Goal: Information Seeking & Learning: Find contact information

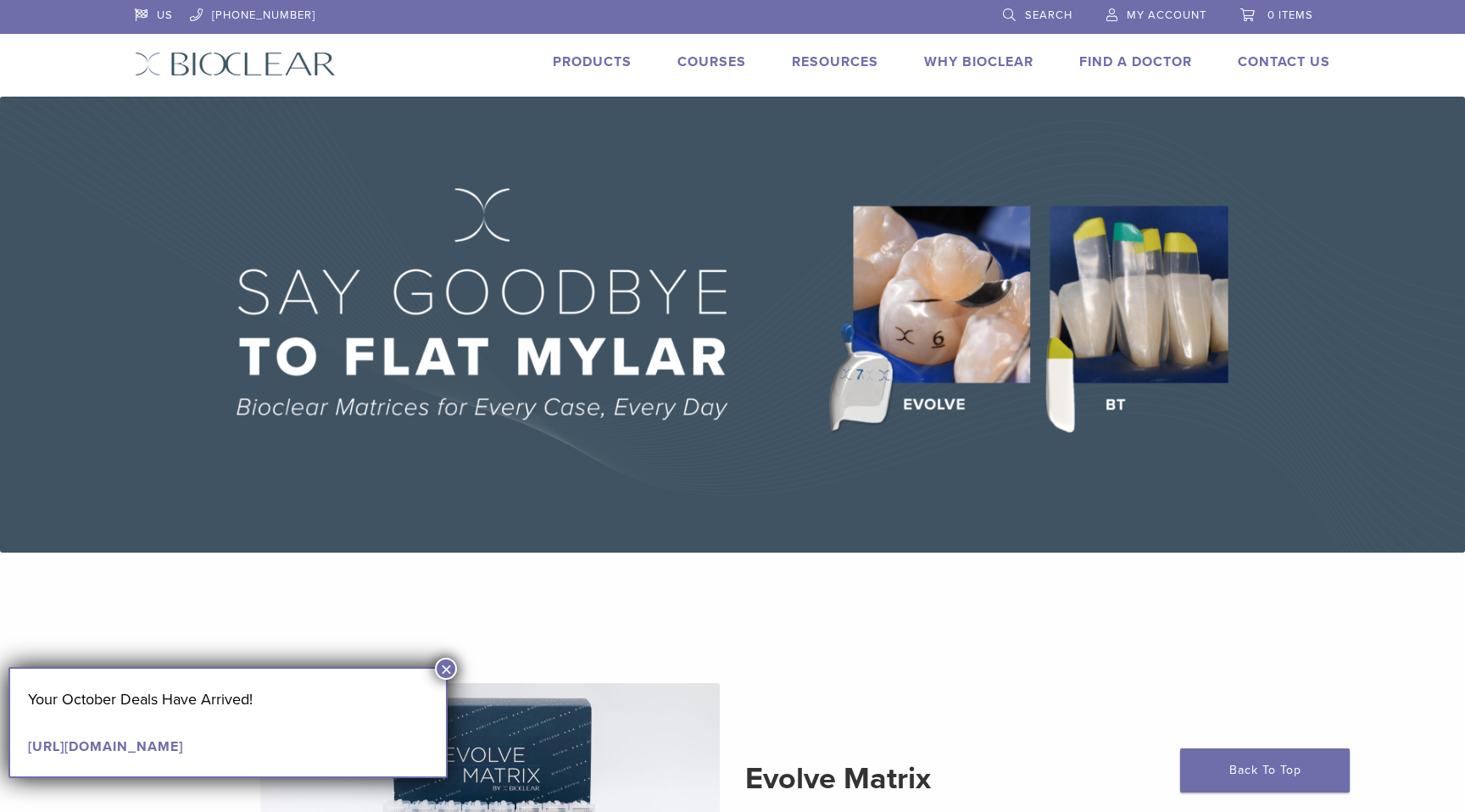
click at [857, 610] on section "Evolve Matrix The Next Evolution in Posterior Matrices Learn More" at bounding box center [732, 806] width 1246 height 463
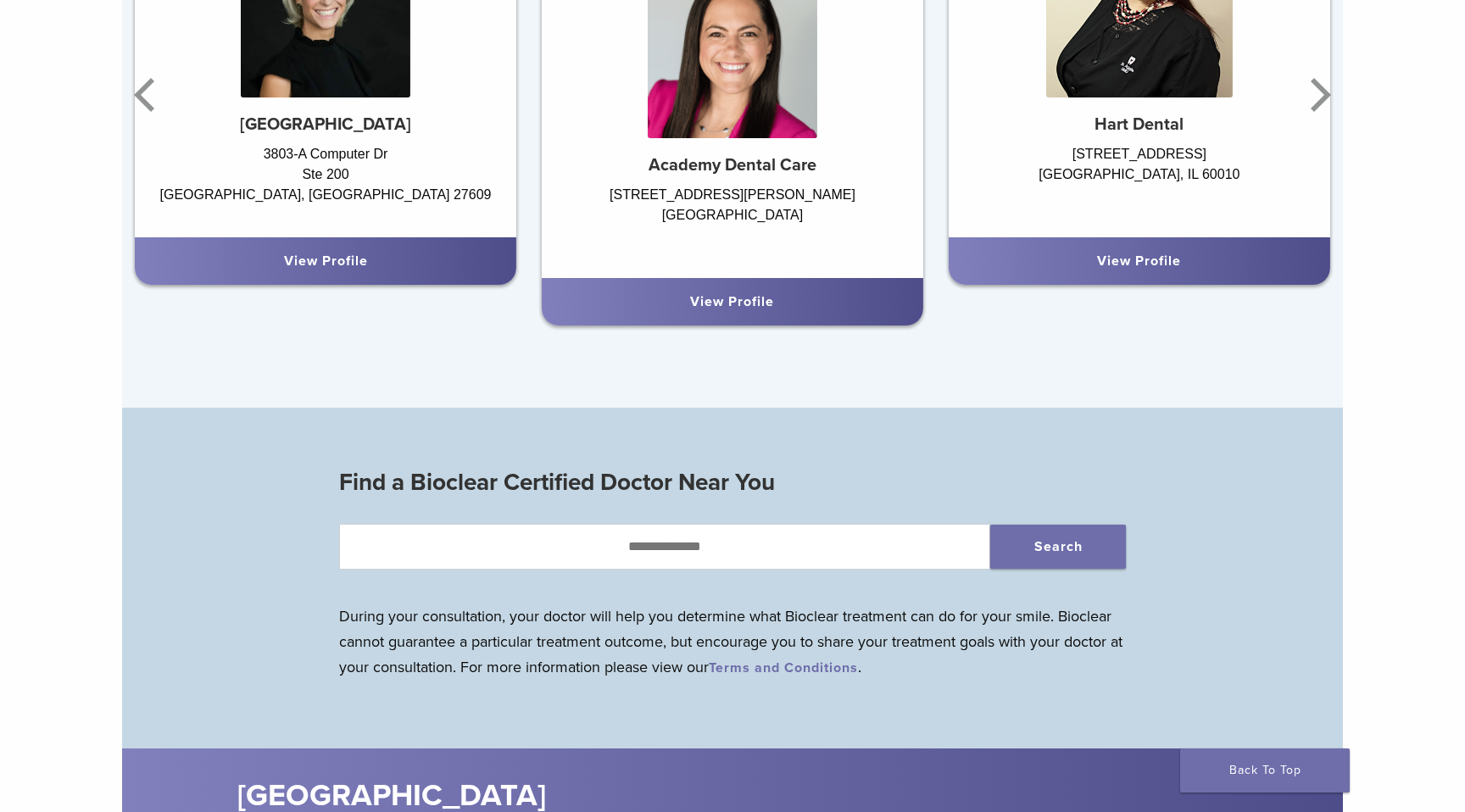
scroll to position [1415, 0]
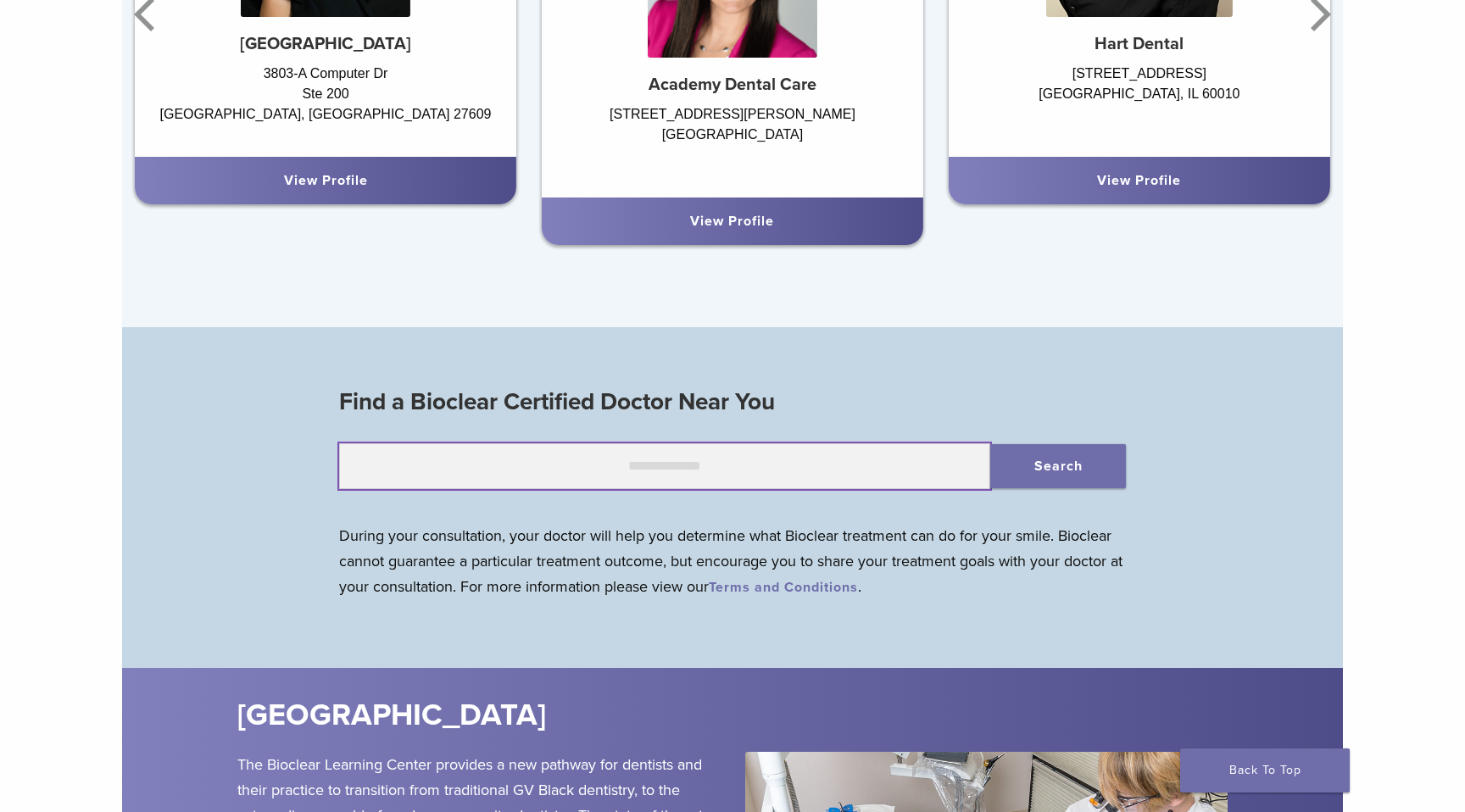
click at [806, 479] on input "text" at bounding box center [665, 465] width 651 height 45
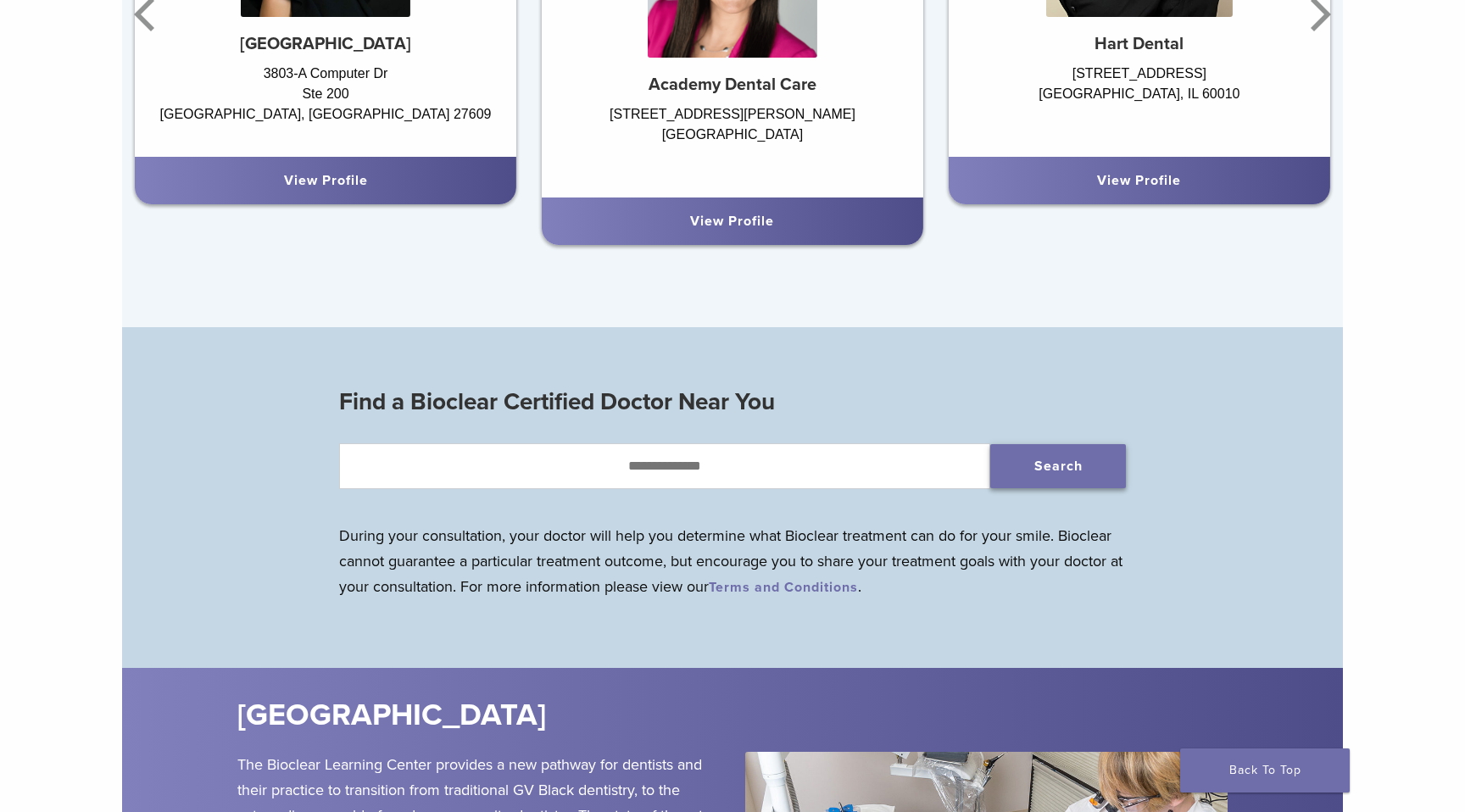
click at [1030, 474] on button "Search" at bounding box center [1058, 466] width 135 height 44
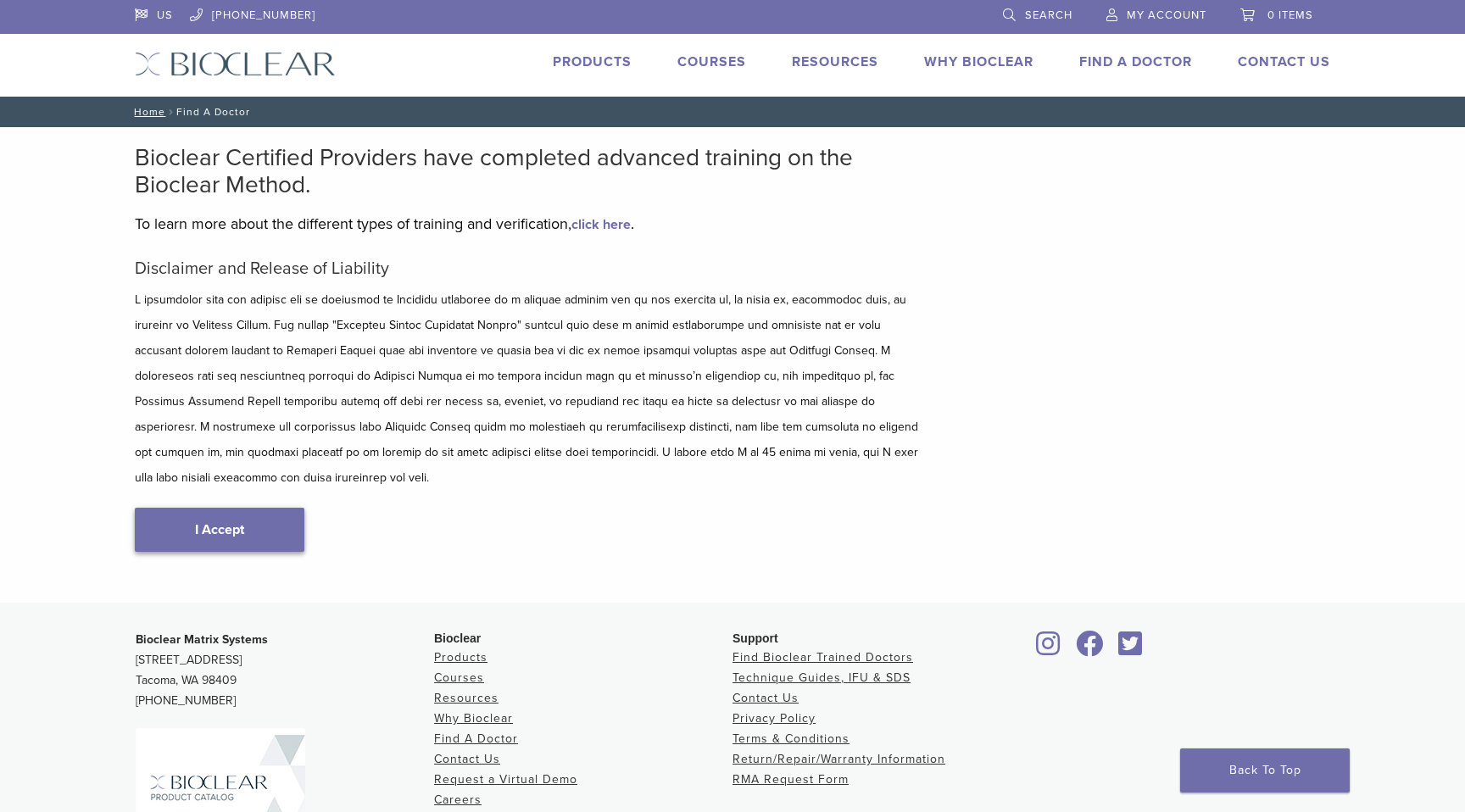
click at [292, 508] on link "I Accept" at bounding box center [219, 530] width 170 height 44
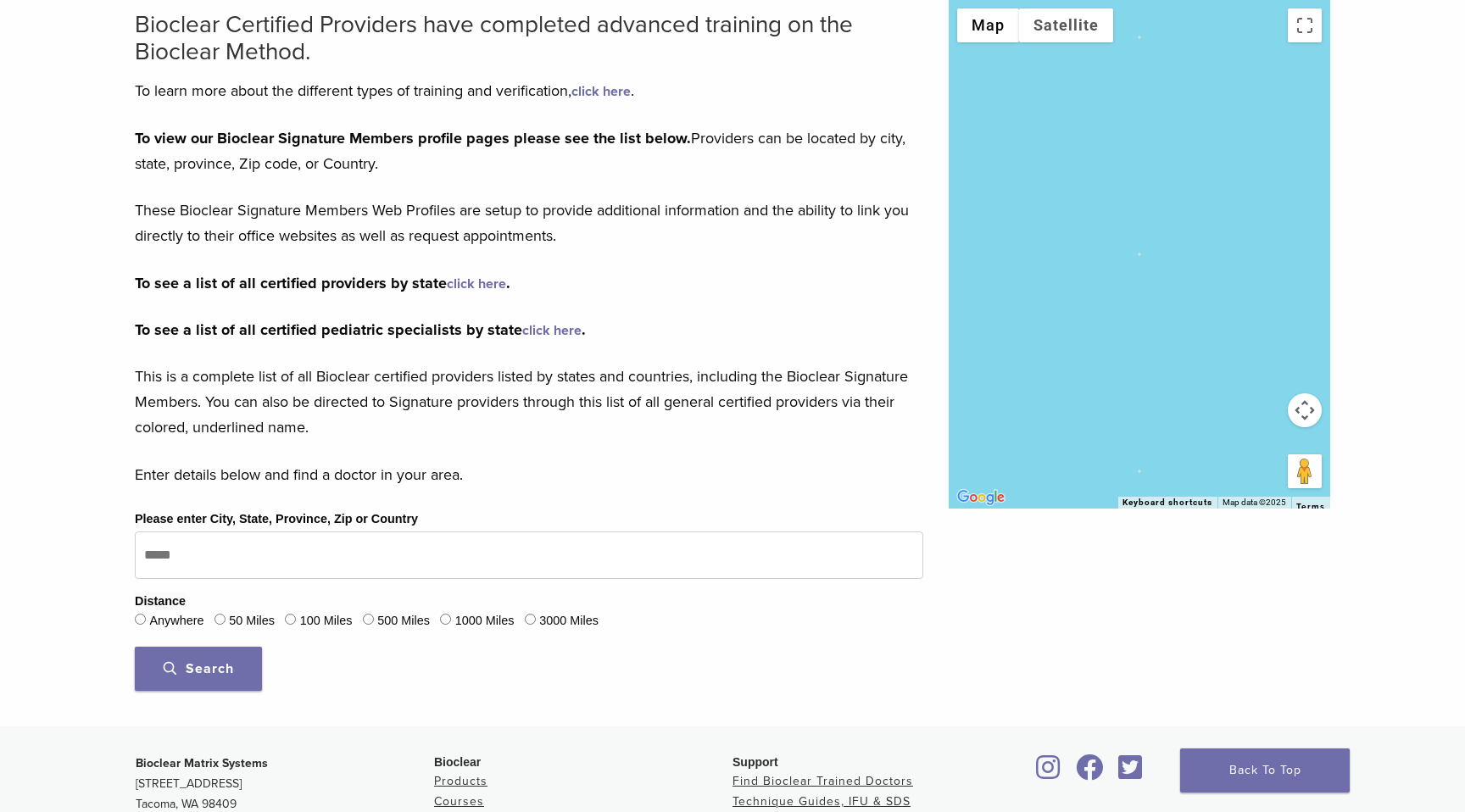
scroll to position [172, 0]
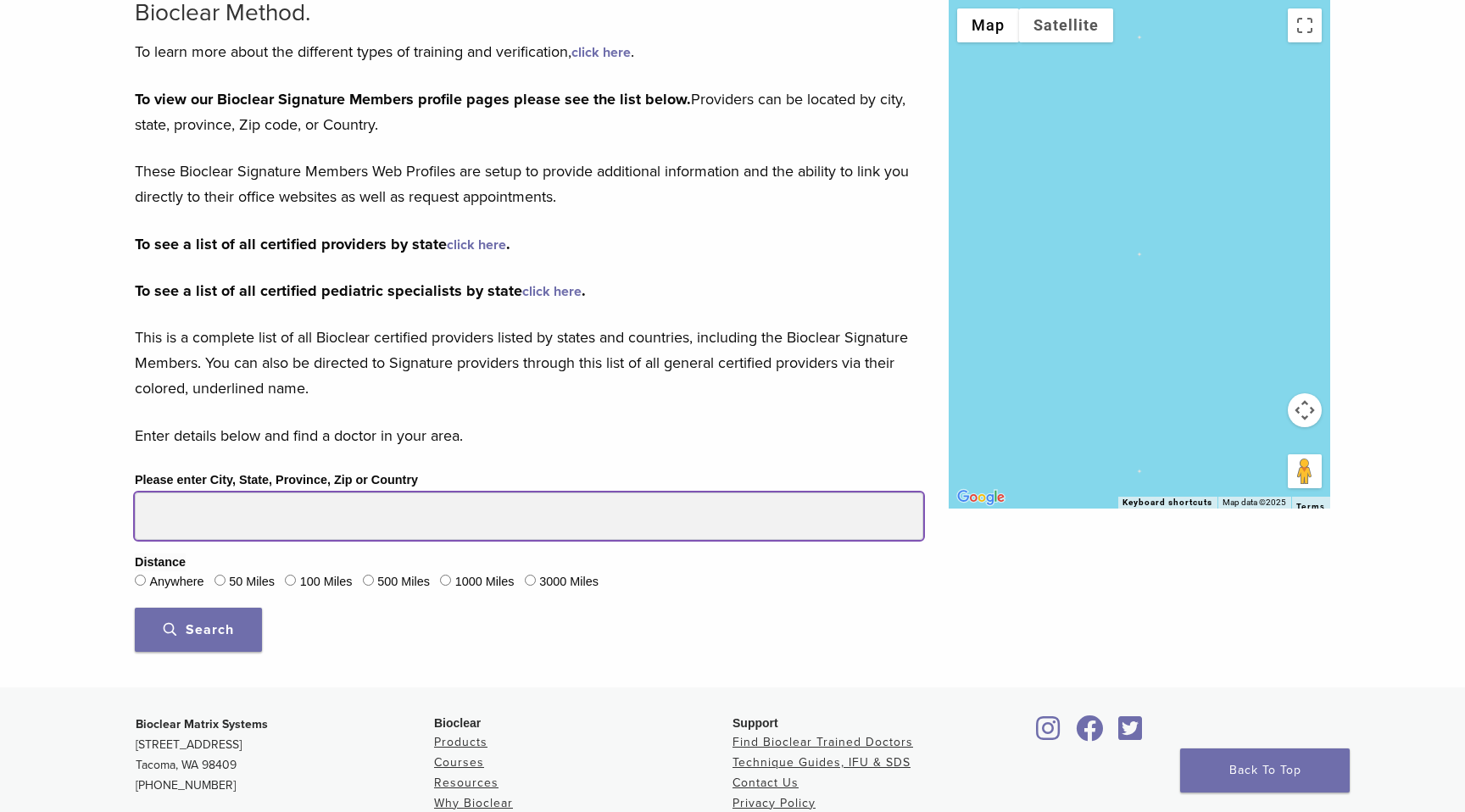
click at [333, 510] on input "Please enter City, State, Province, Zip or Country" at bounding box center [529, 515] width 788 height 47
type input "*****"
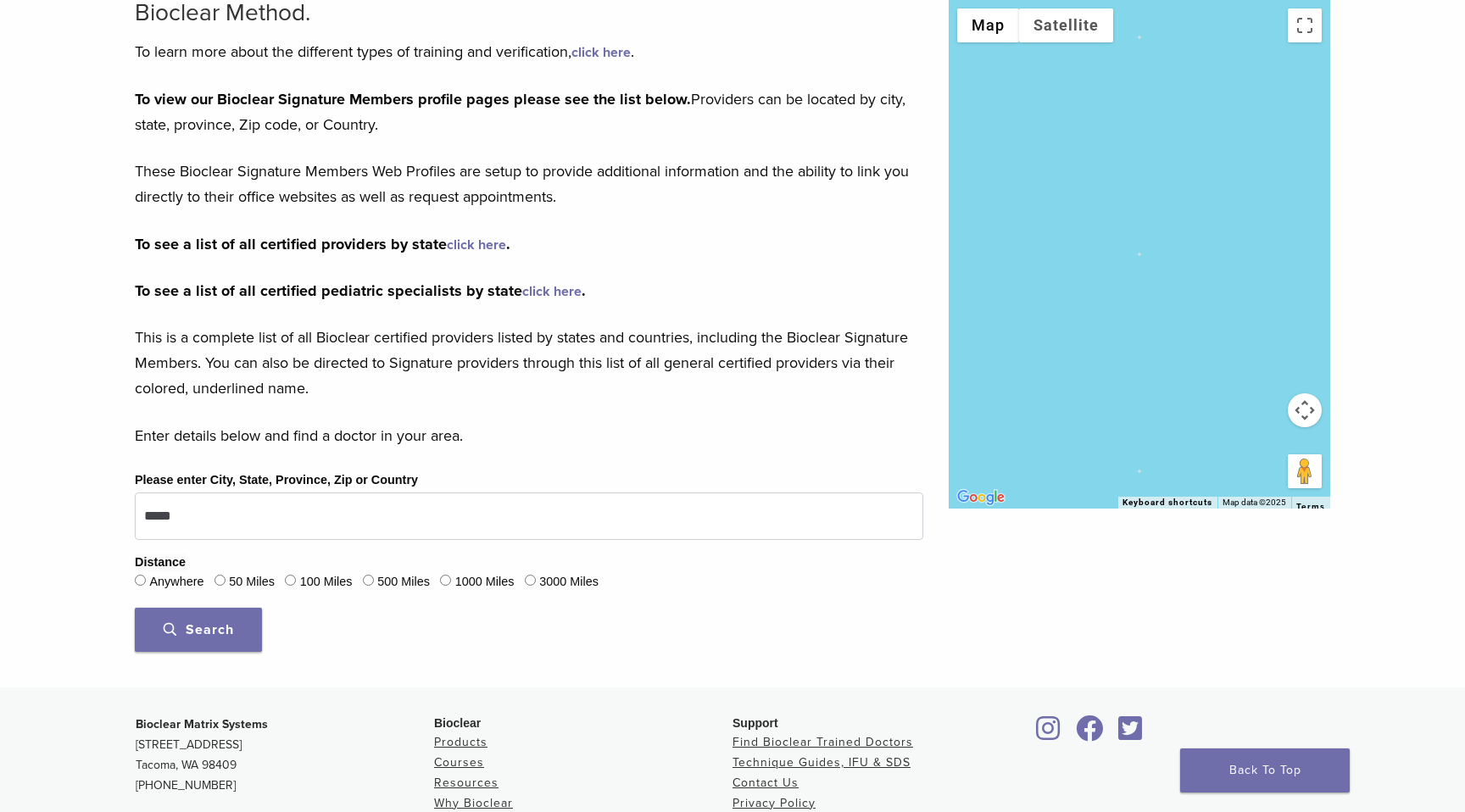
click at [228, 625] on span "Search" at bounding box center [198, 629] width 70 height 17
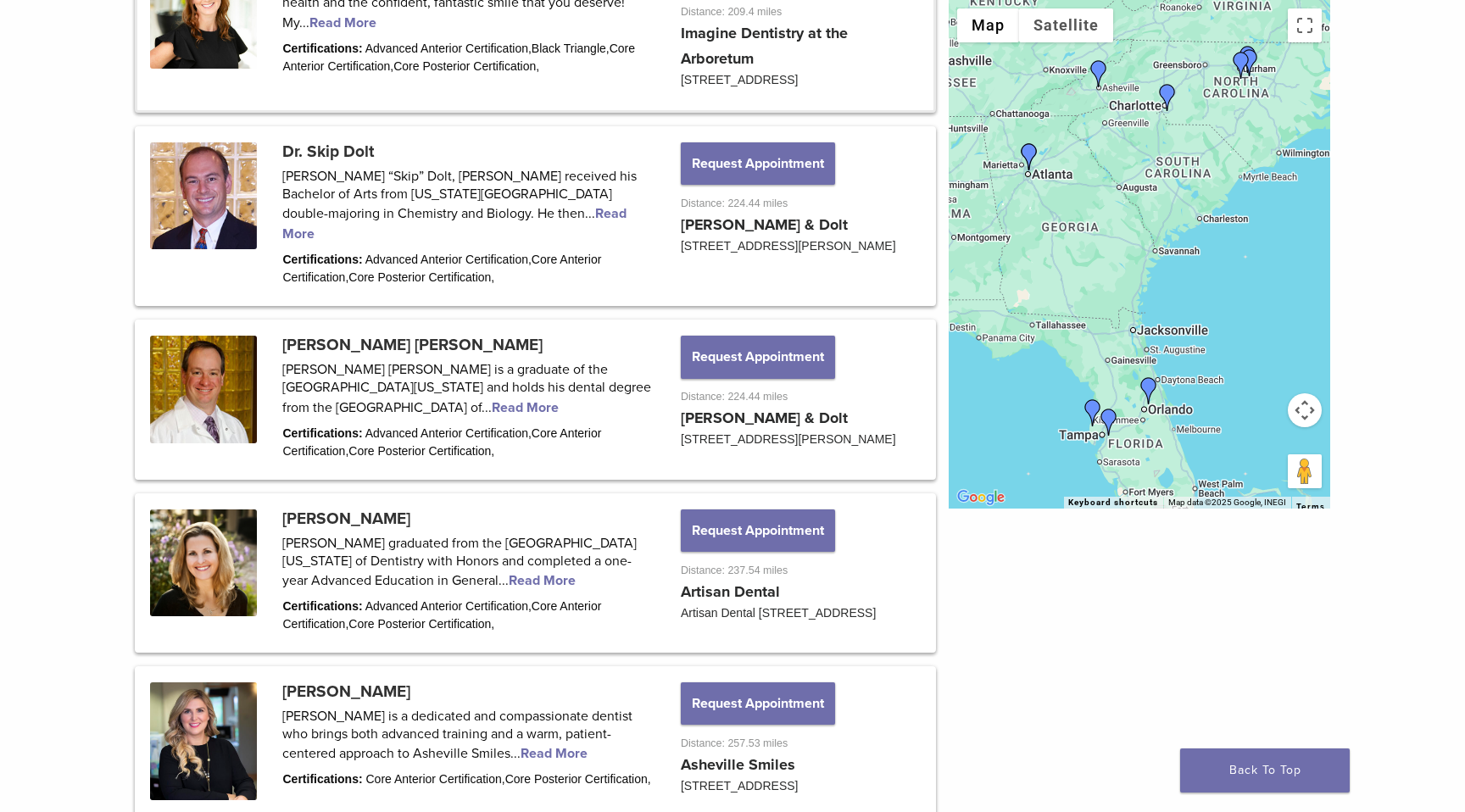
scroll to position [1103, 0]
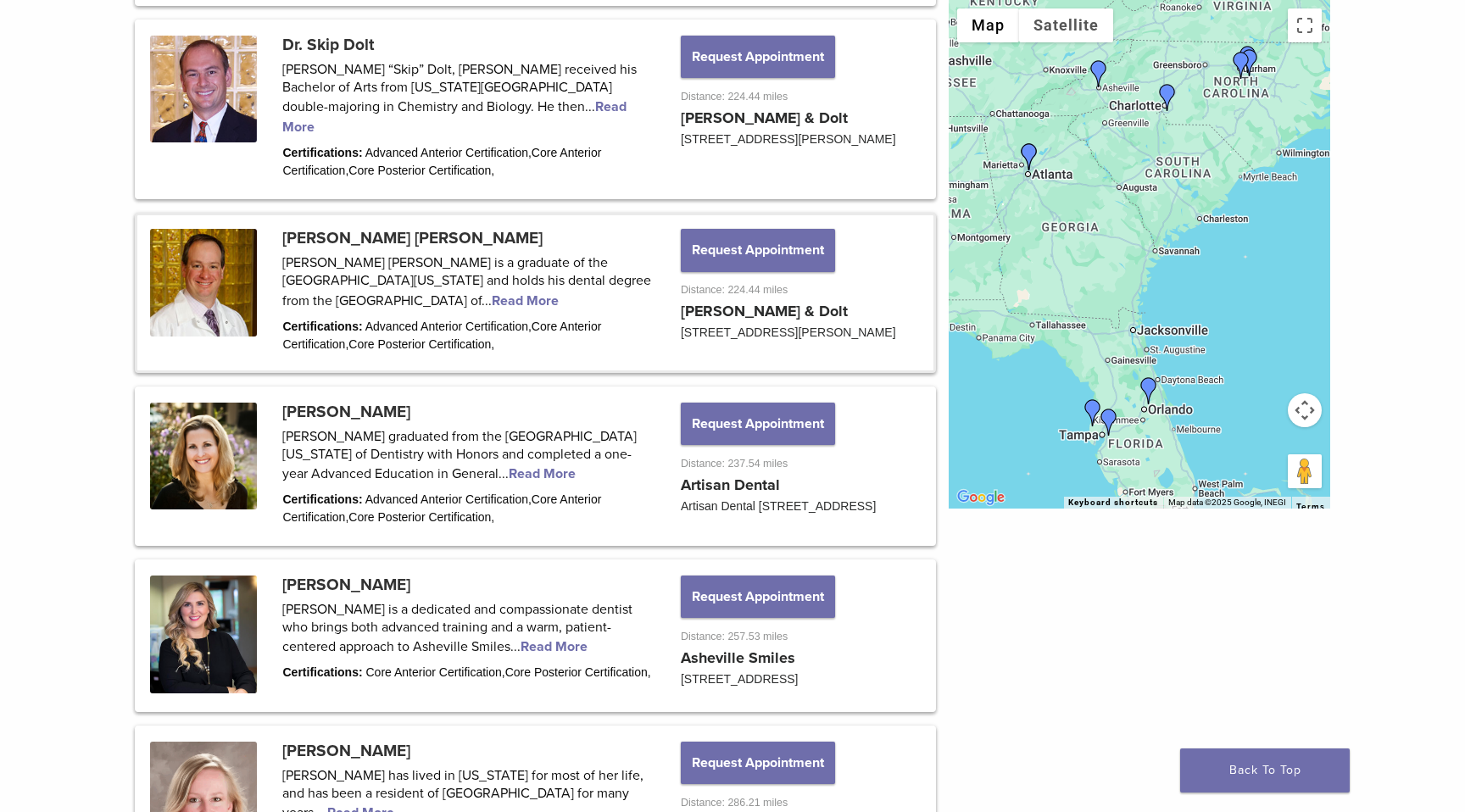
click at [333, 308] on link at bounding box center [535, 292] width 796 height 154
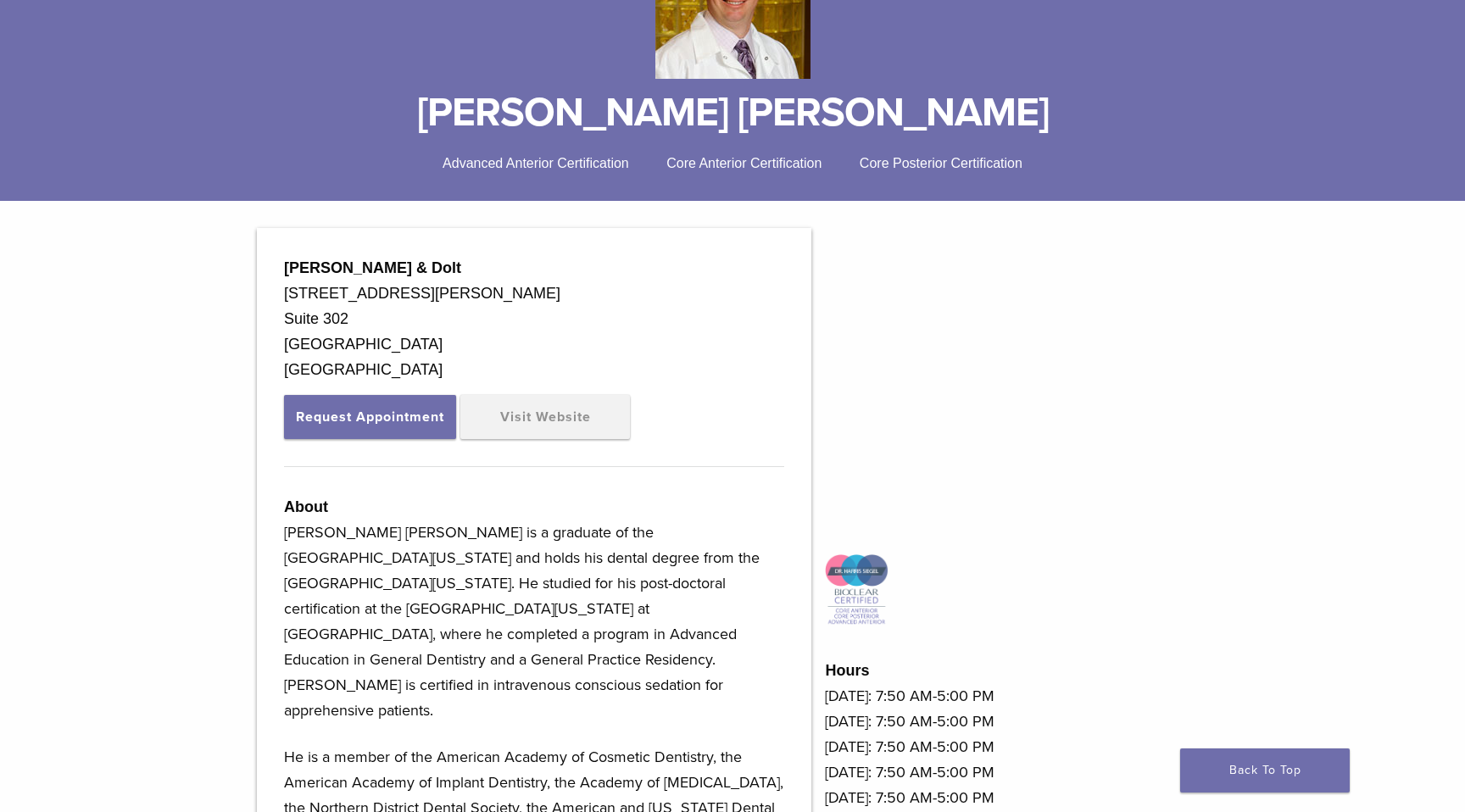
scroll to position [260, 0]
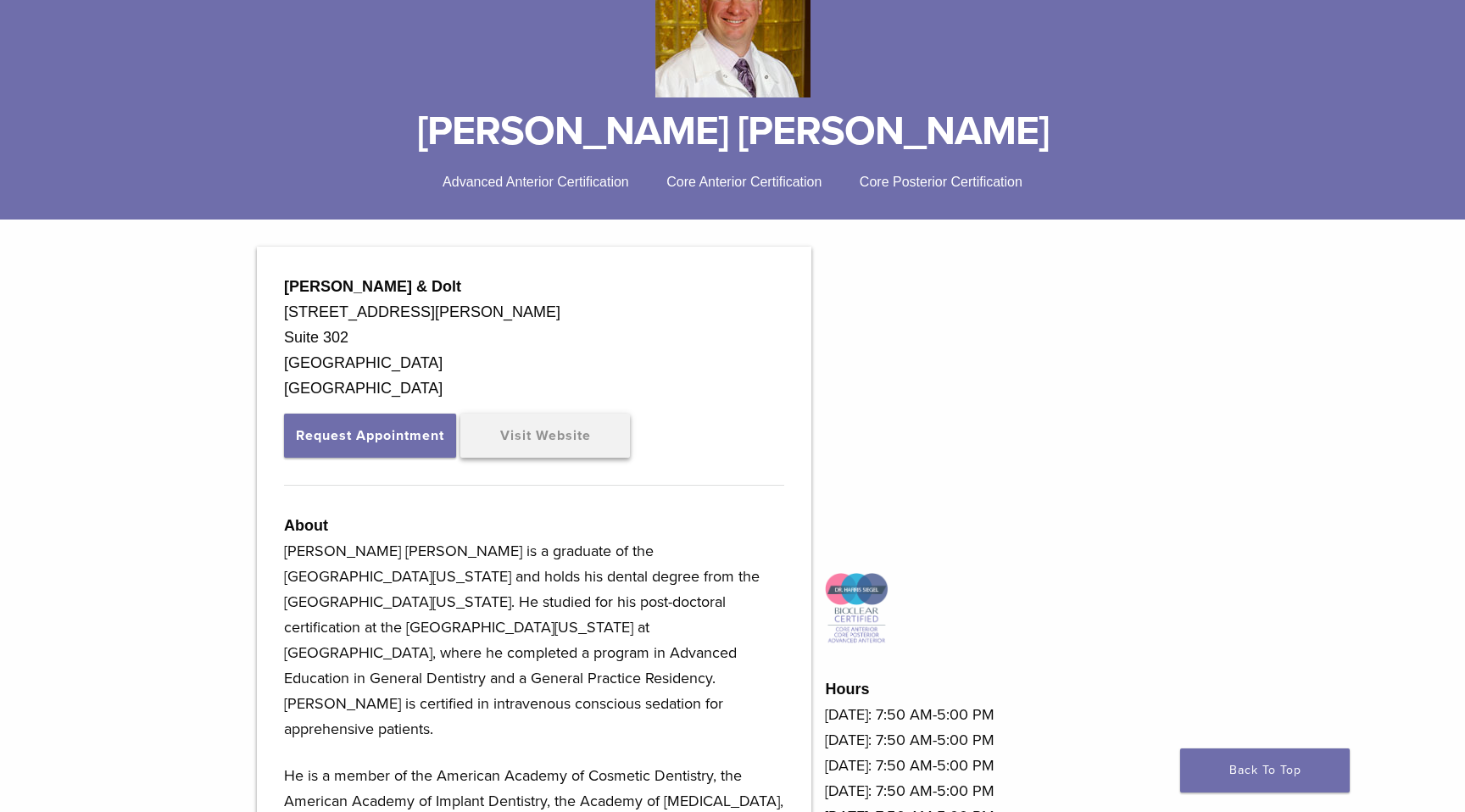
click at [516, 436] on link "Visit Website" at bounding box center [544, 436] width 170 height 44
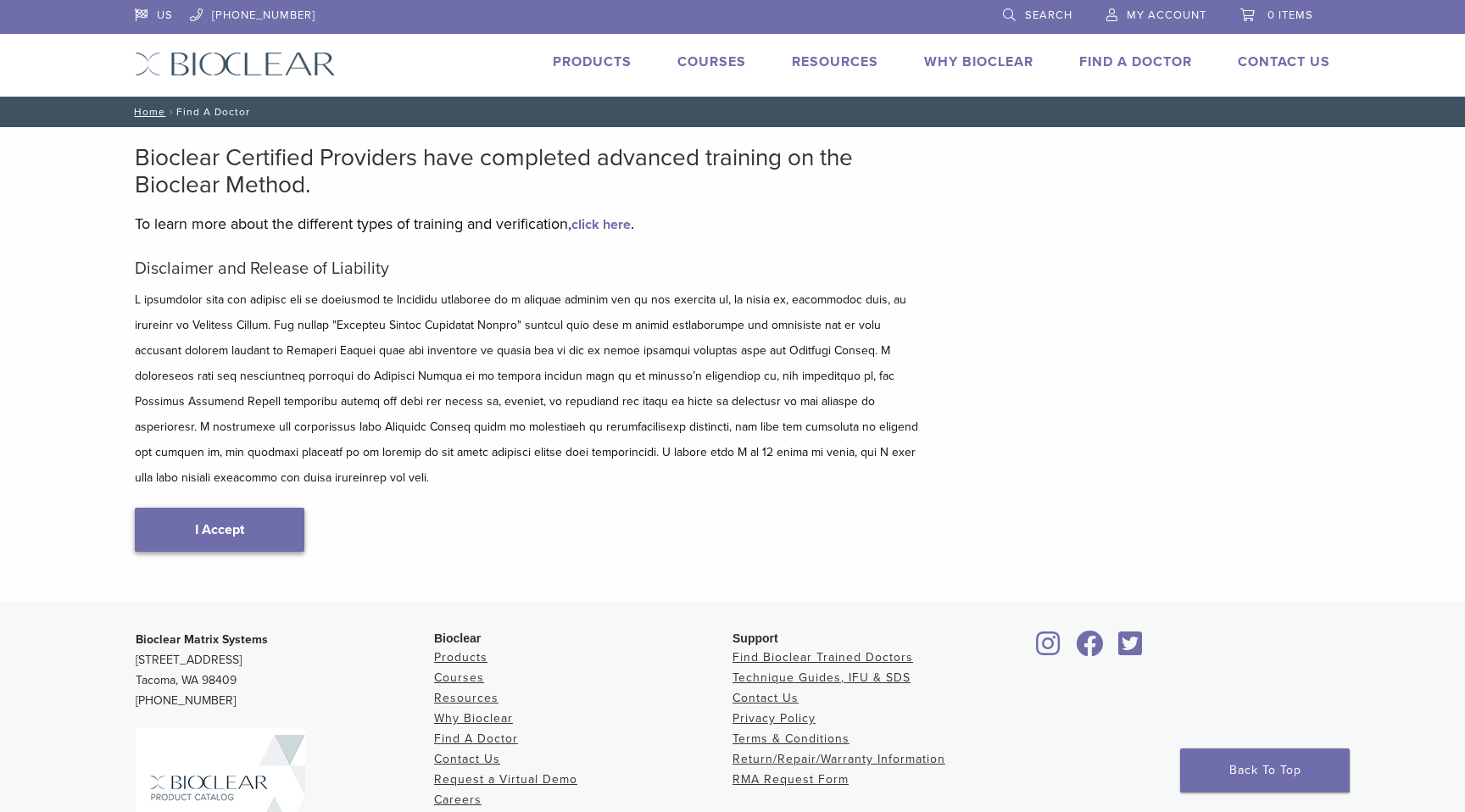
click at [266, 508] on link "I Accept" at bounding box center [219, 530] width 170 height 44
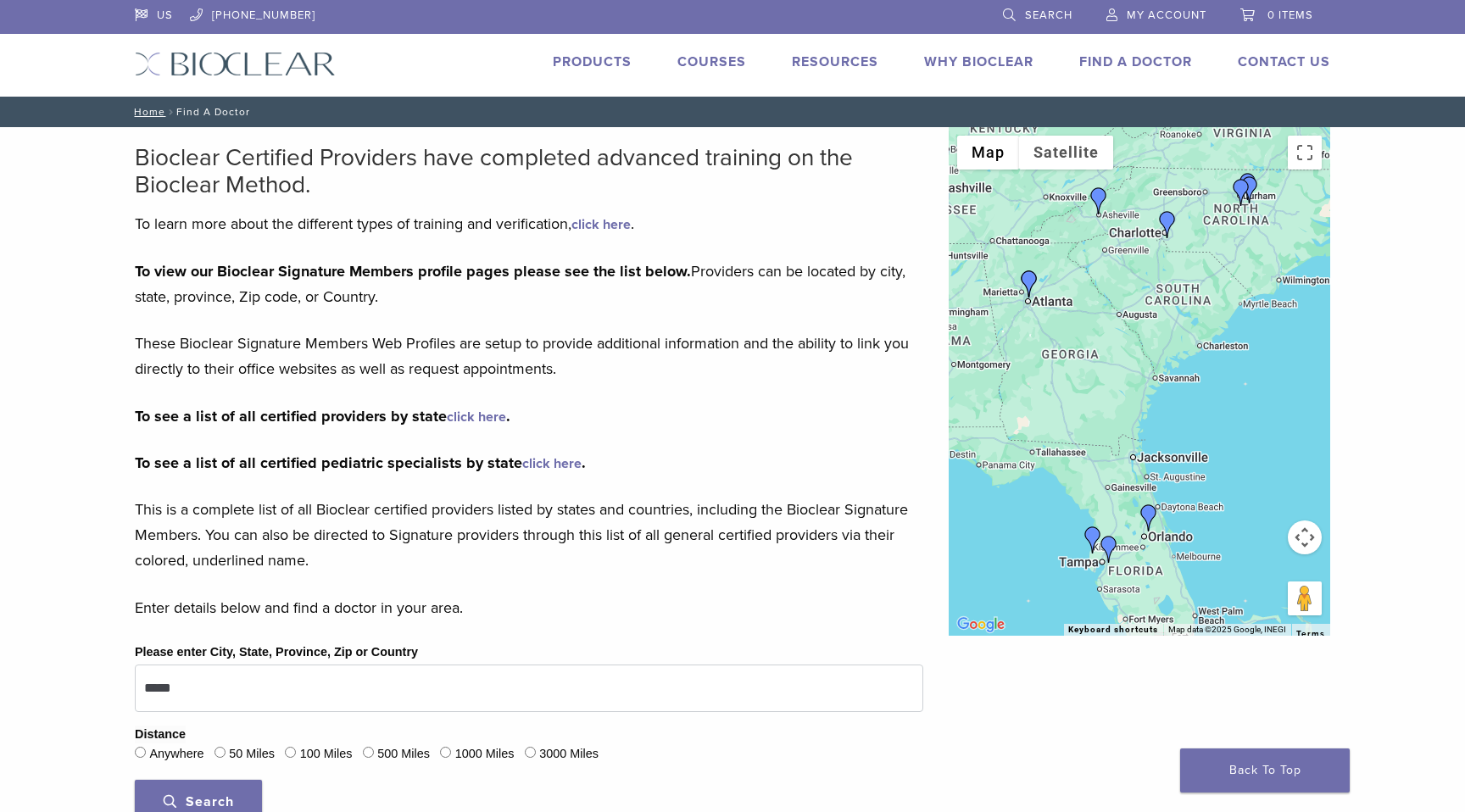
click at [1032, 281] on img "Dr. Harris Siegel" at bounding box center [1028, 284] width 27 height 27
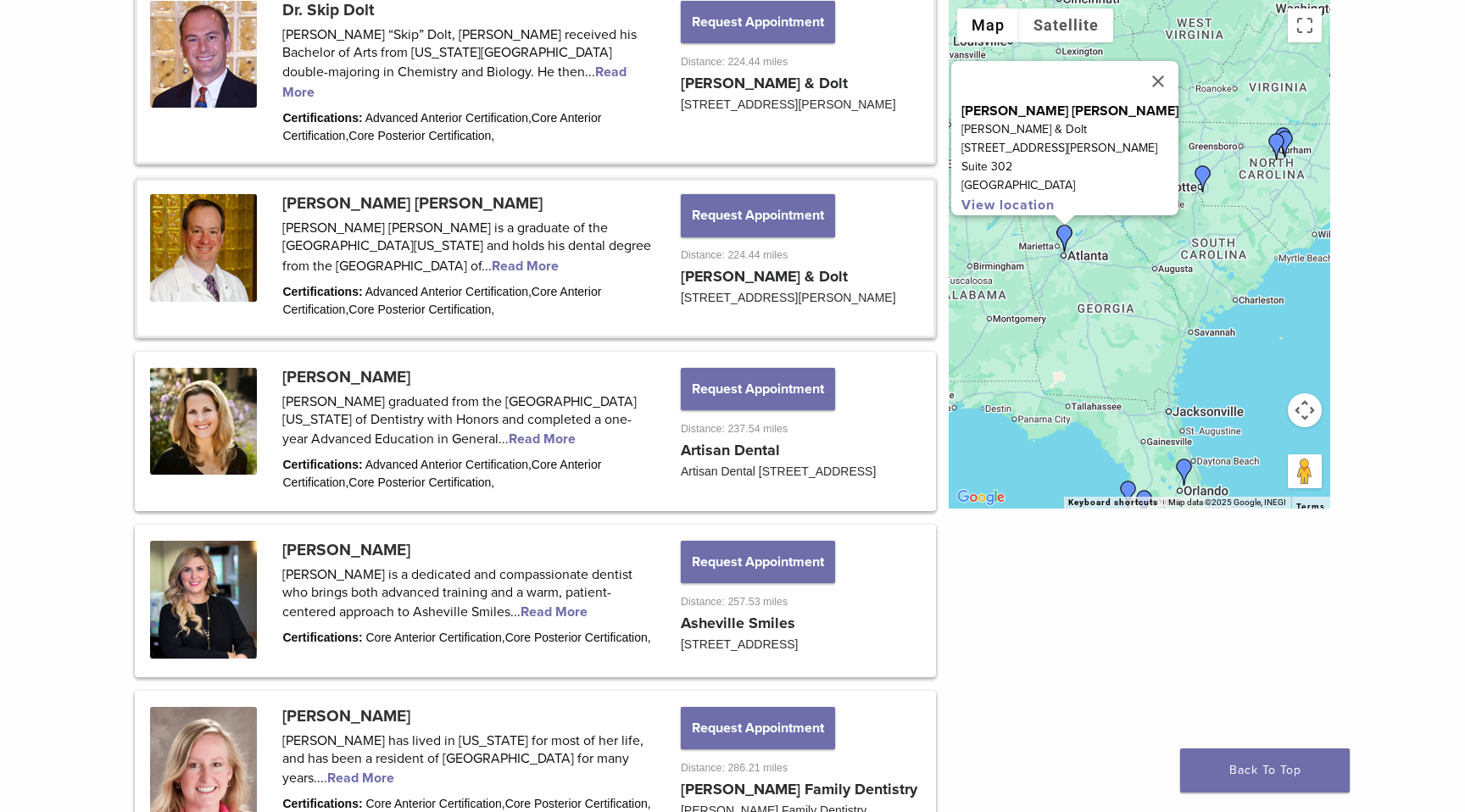
scroll to position [1139, 0]
drag, startPoint x: 1011, startPoint y: 100, endPoint x: 1115, endPoint y: 108, distance: 104.3
click at [1115, 108] on div "Dr. Harris Siegel Siegel & Dolt 2751 Buford Hwy NE Suite 302 Atlanta, GA 30324 …" at bounding box center [1070, 159] width 217 height 113
copy p "[PERSON_NAME] [PERSON_NAME]"
click at [1189, 469] on img "Dr. Mary Isaacs" at bounding box center [1183, 472] width 27 height 27
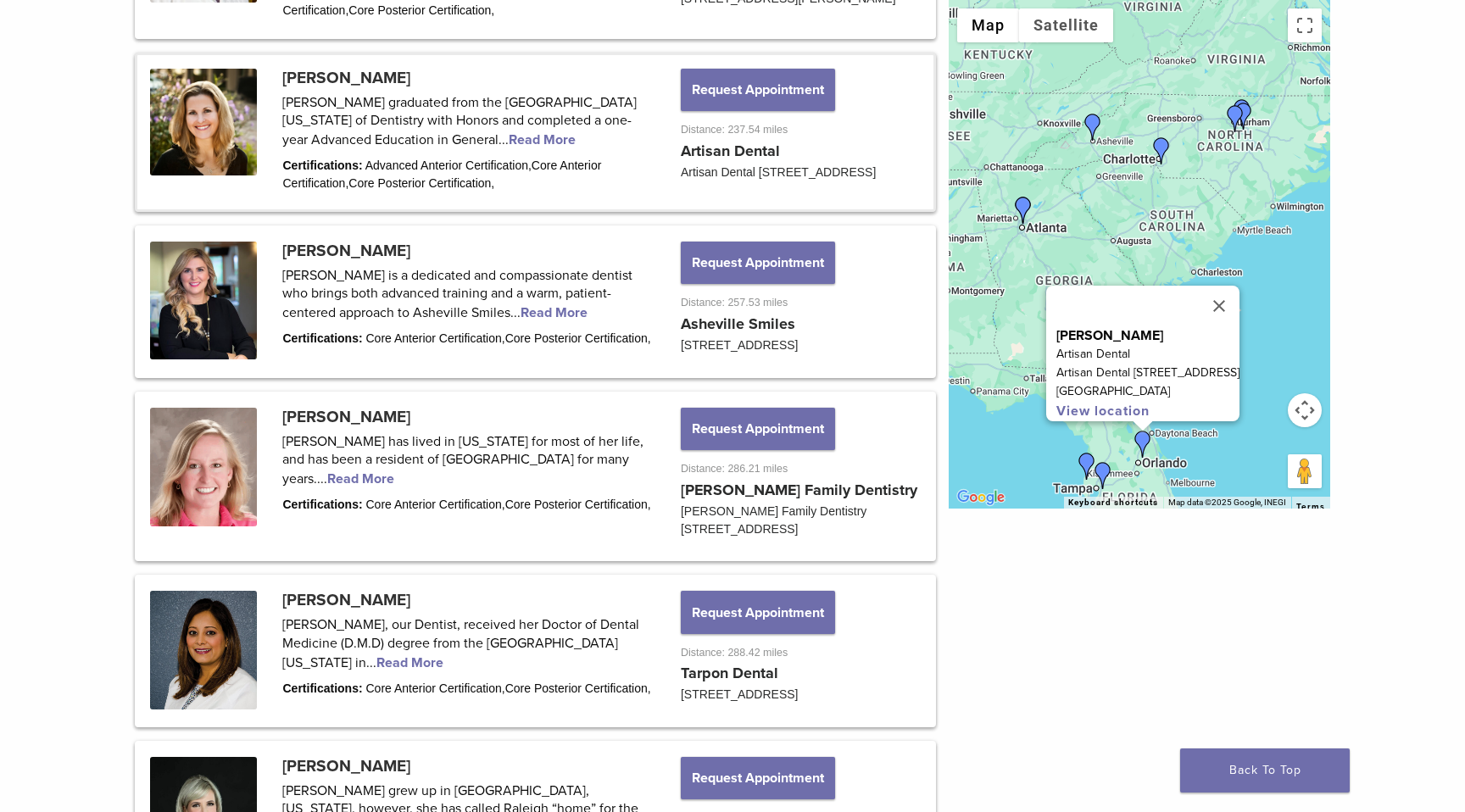
scroll to position [1505, 0]
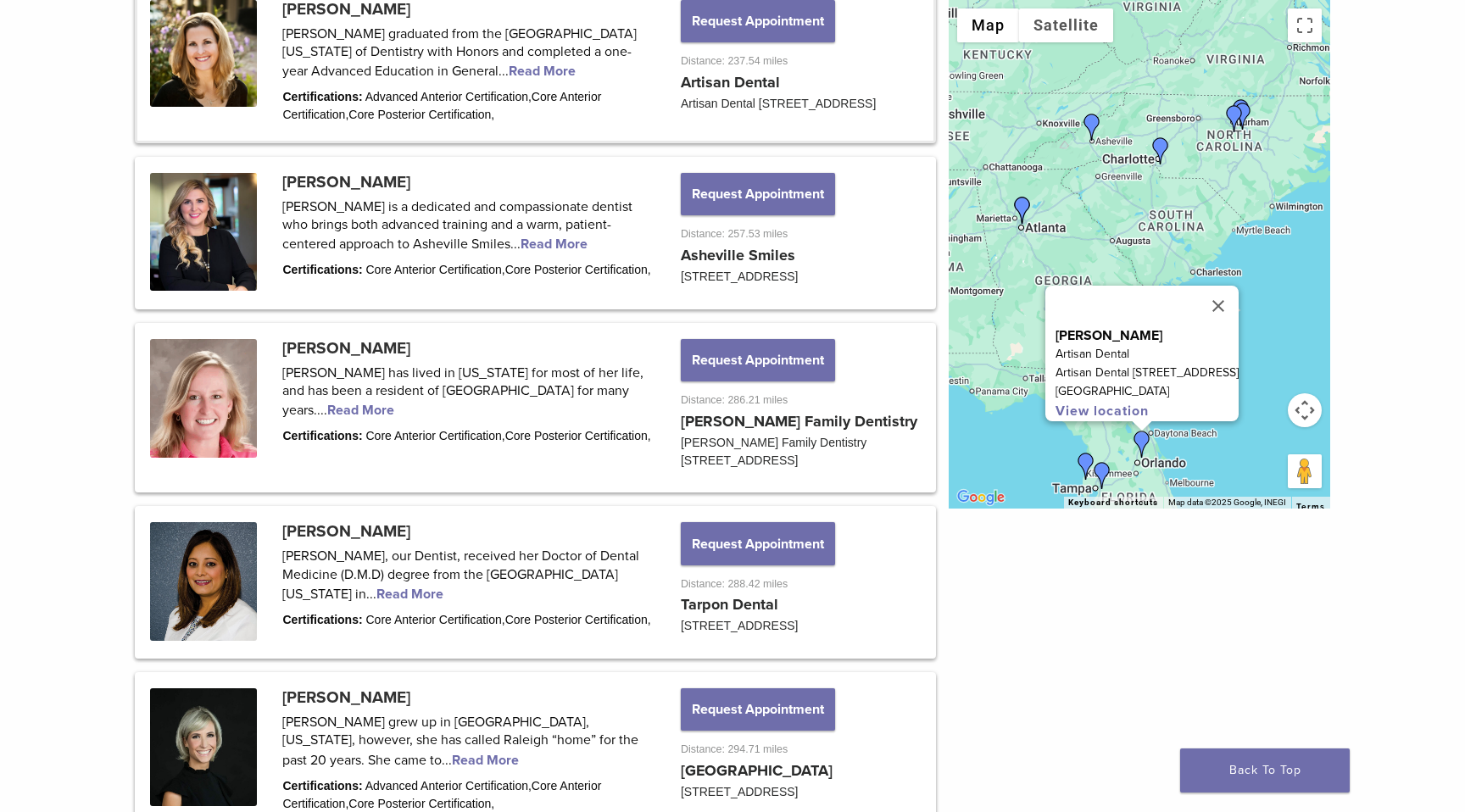
drag, startPoint x: 1110, startPoint y: 300, endPoint x: 1010, endPoint y: 306, distance: 100.2
click at [1045, 306] on div "Dr. Mary Isaacs Artisan Dental Artisan Dental 5965 Red Bug Lake Rd., Suite 233 …" at bounding box center [1141, 353] width 193 height 135
copy p "[PERSON_NAME]"
click at [1238, 285] on button "Close" at bounding box center [1218, 306] width 41 height 41
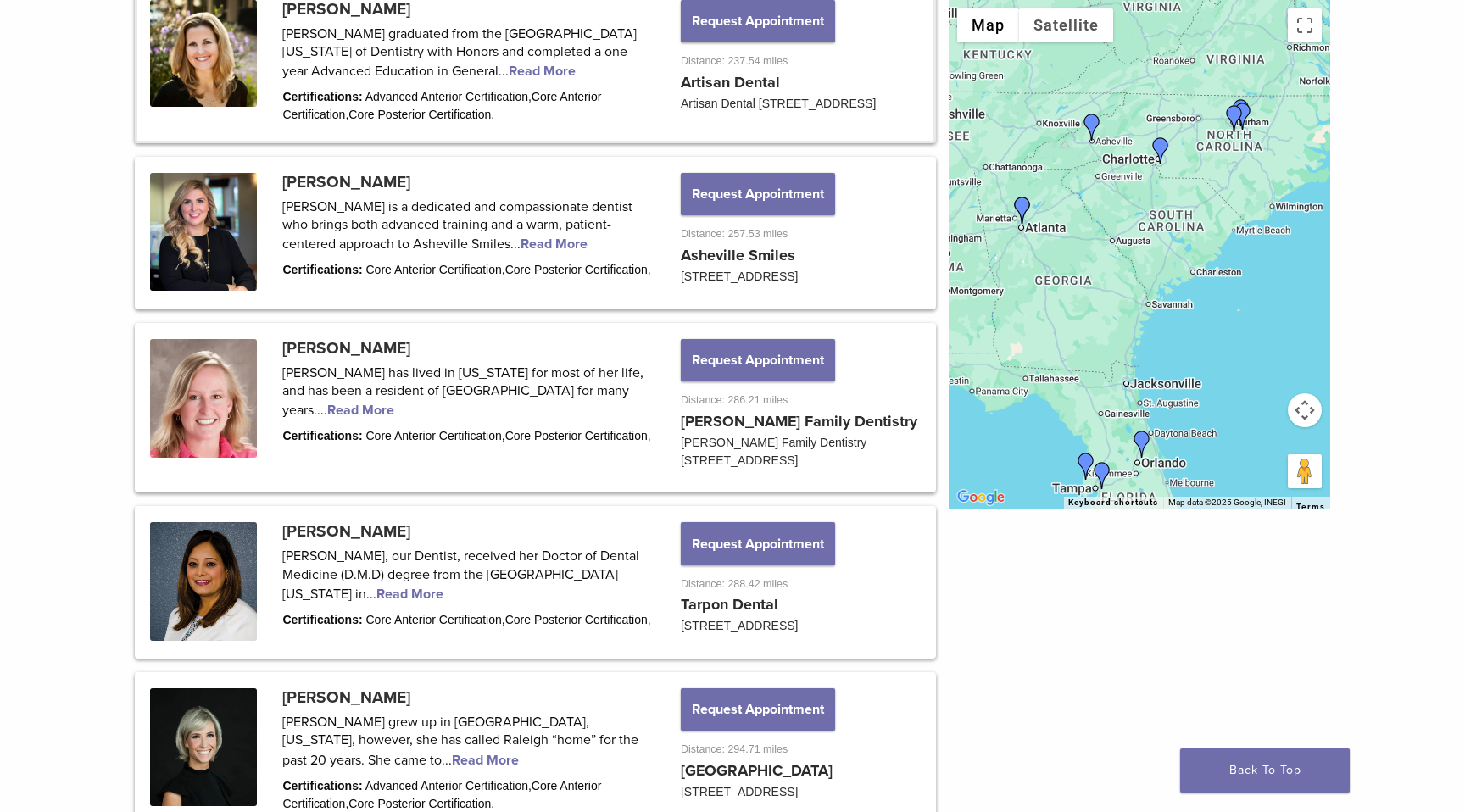
click at [1091, 122] on img "Dr. Rebekkah Merrell" at bounding box center [1091, 126] width 27 height 27
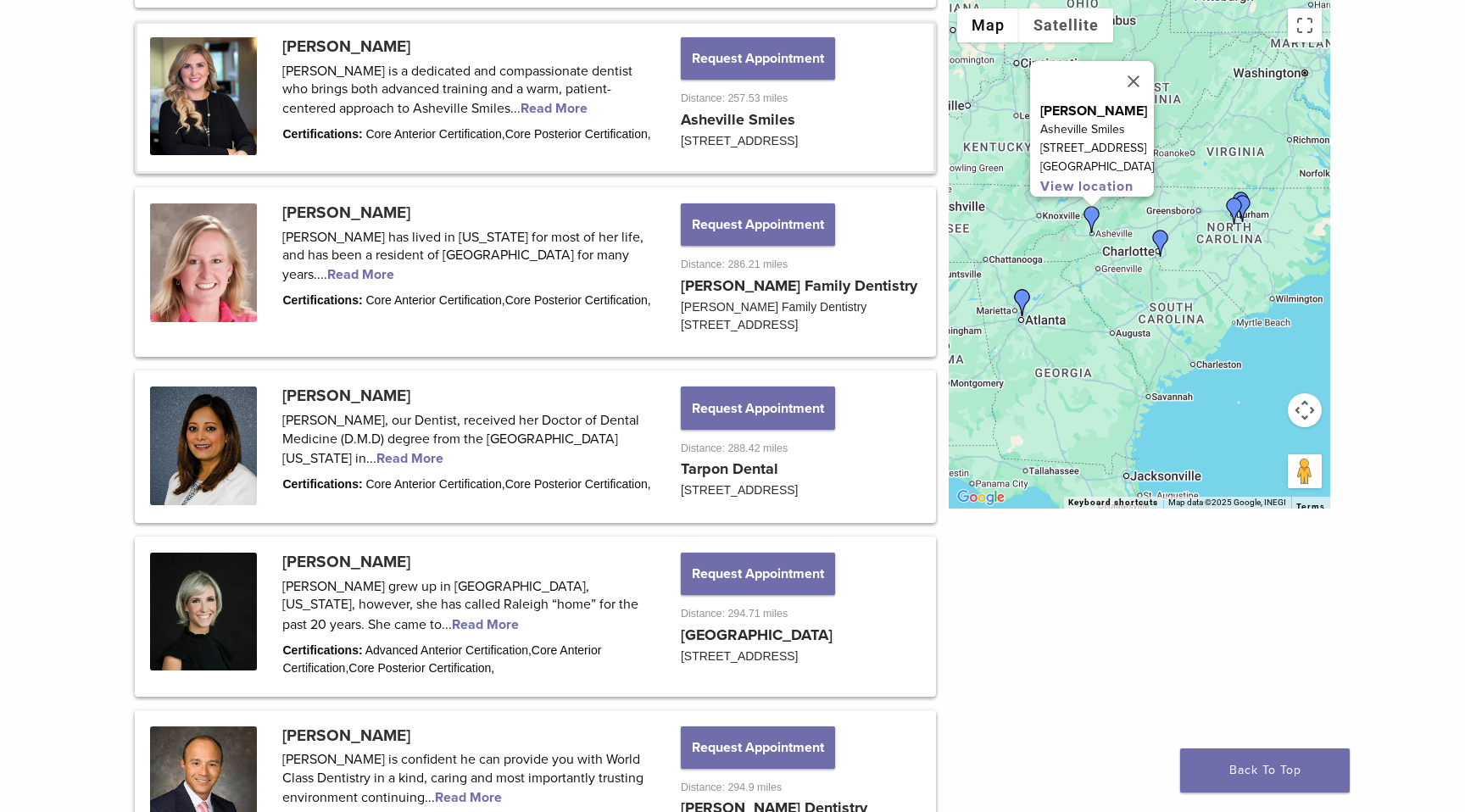
scroll to position [1690, 0]
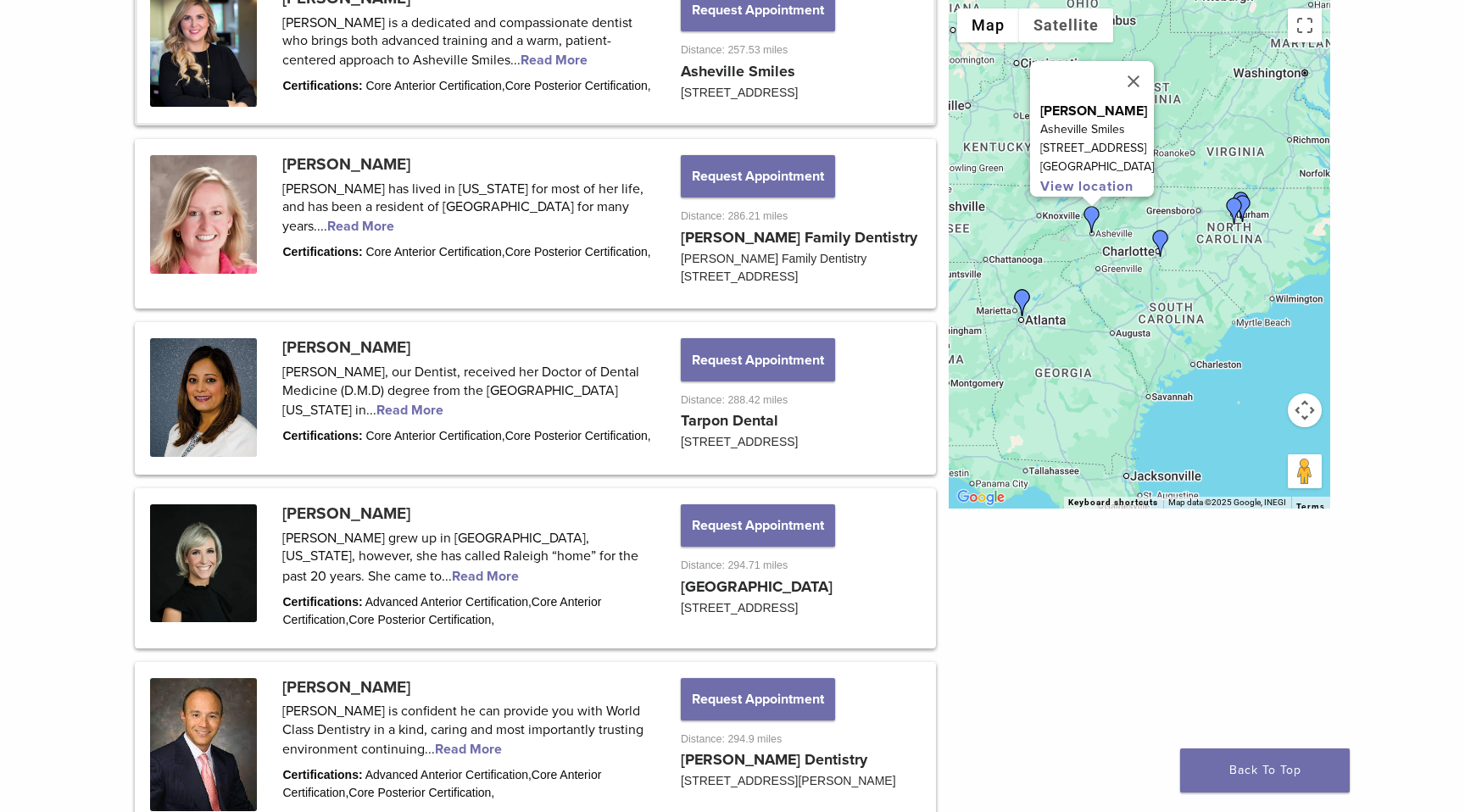
click at [1232, 209] on img "Dr. Christina Goodall" at bounding box center [1233, 210] width 27 height 27
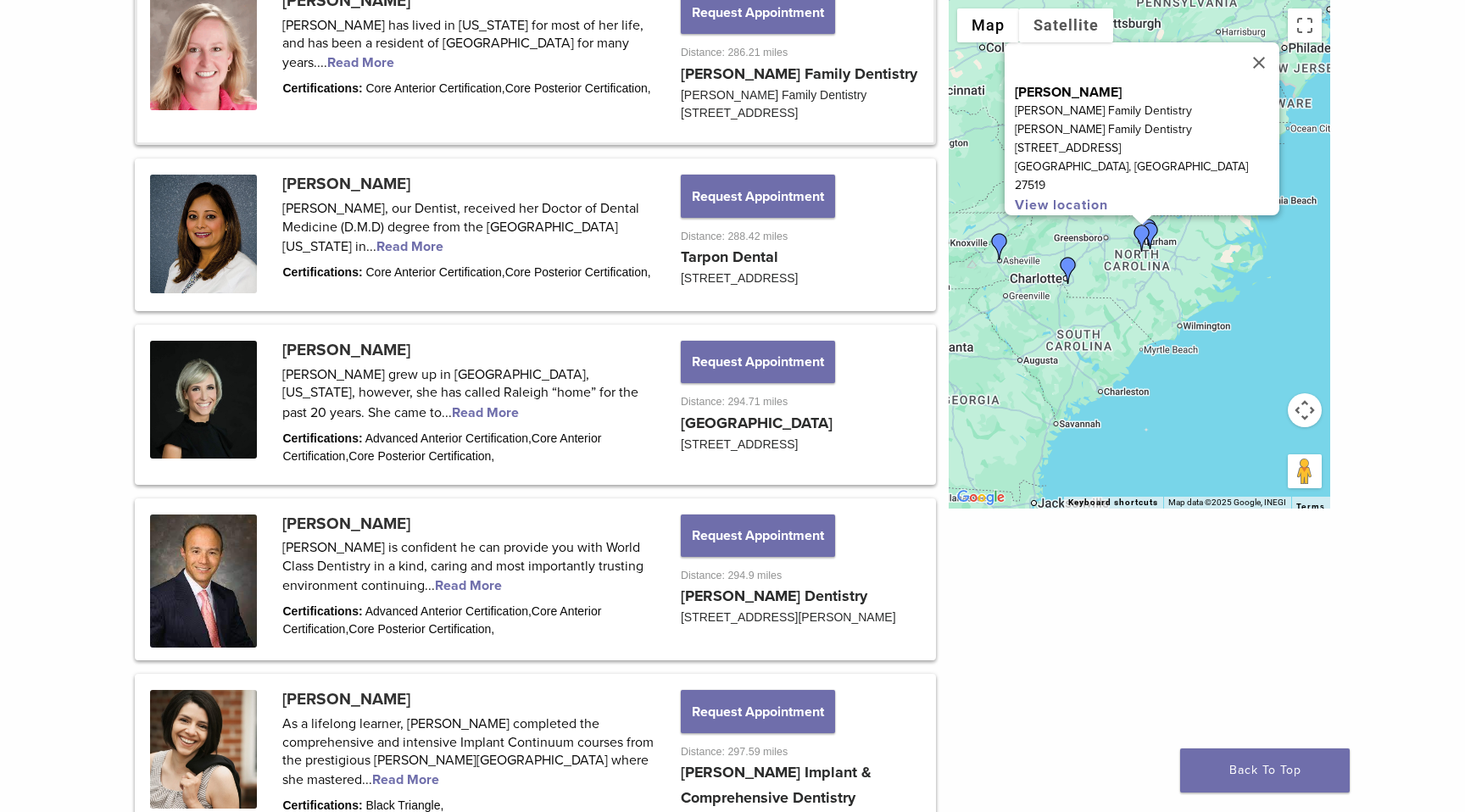
scroll to position [1864, 0]
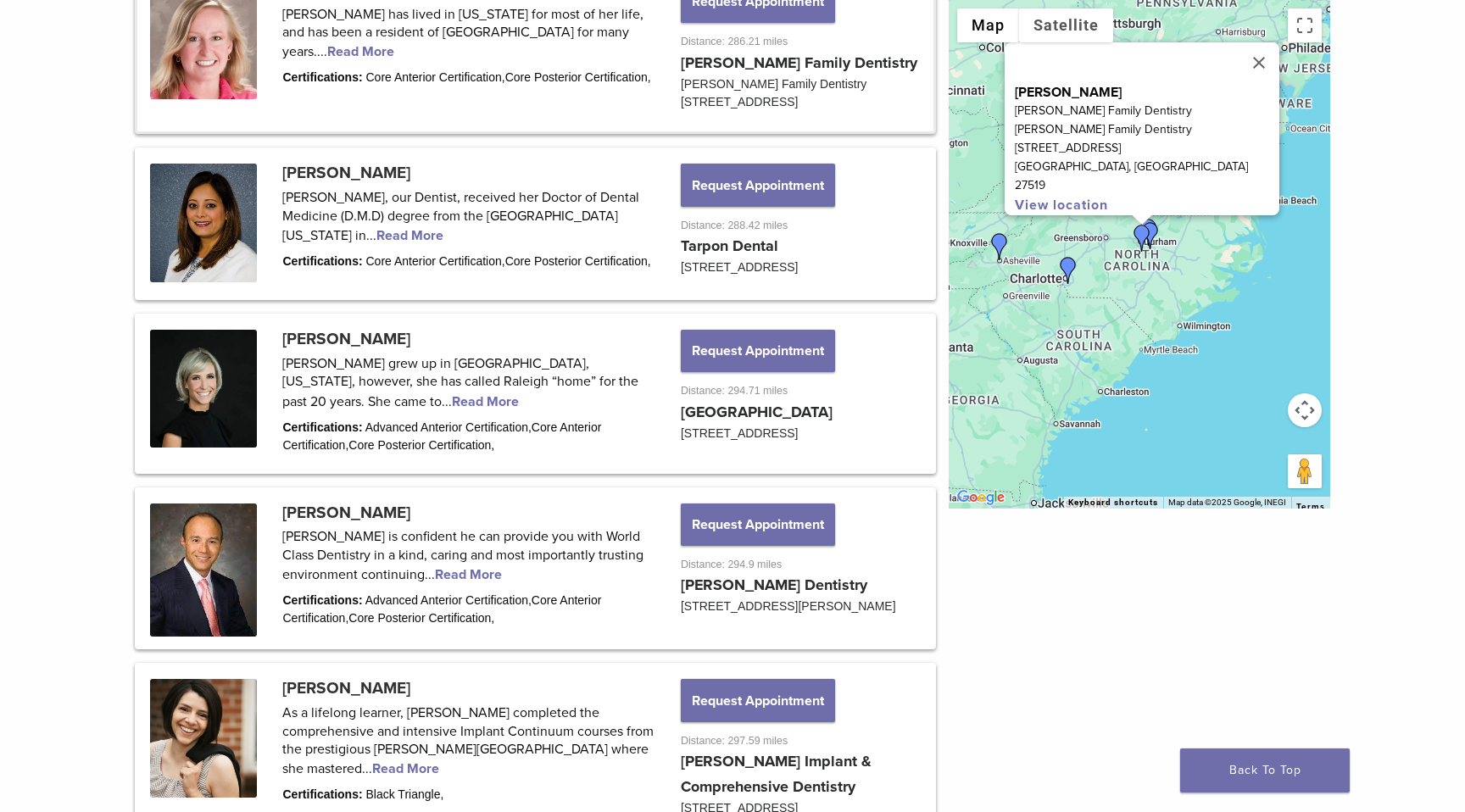
click at [1153, 232] on img "Dr. Christina Goodall" at bounding box center [1141, 237] width 27 height 27
click at [1153, 226] on img "Dr. Christina Goodall" at bounding box center [1141, 237] width 27 height 27
click at [1151, 230] on img "Dr. Christina Goodall" at bounding box center [1141, 237] width 27 height 27
click at [1149, 235] on img "Dr. Christina Goodall" at bounding box center [1141, 237] width 27 height 27
click at [1262, 70] on button "Close" at bounding box center [1258, 63] width 41 height 41
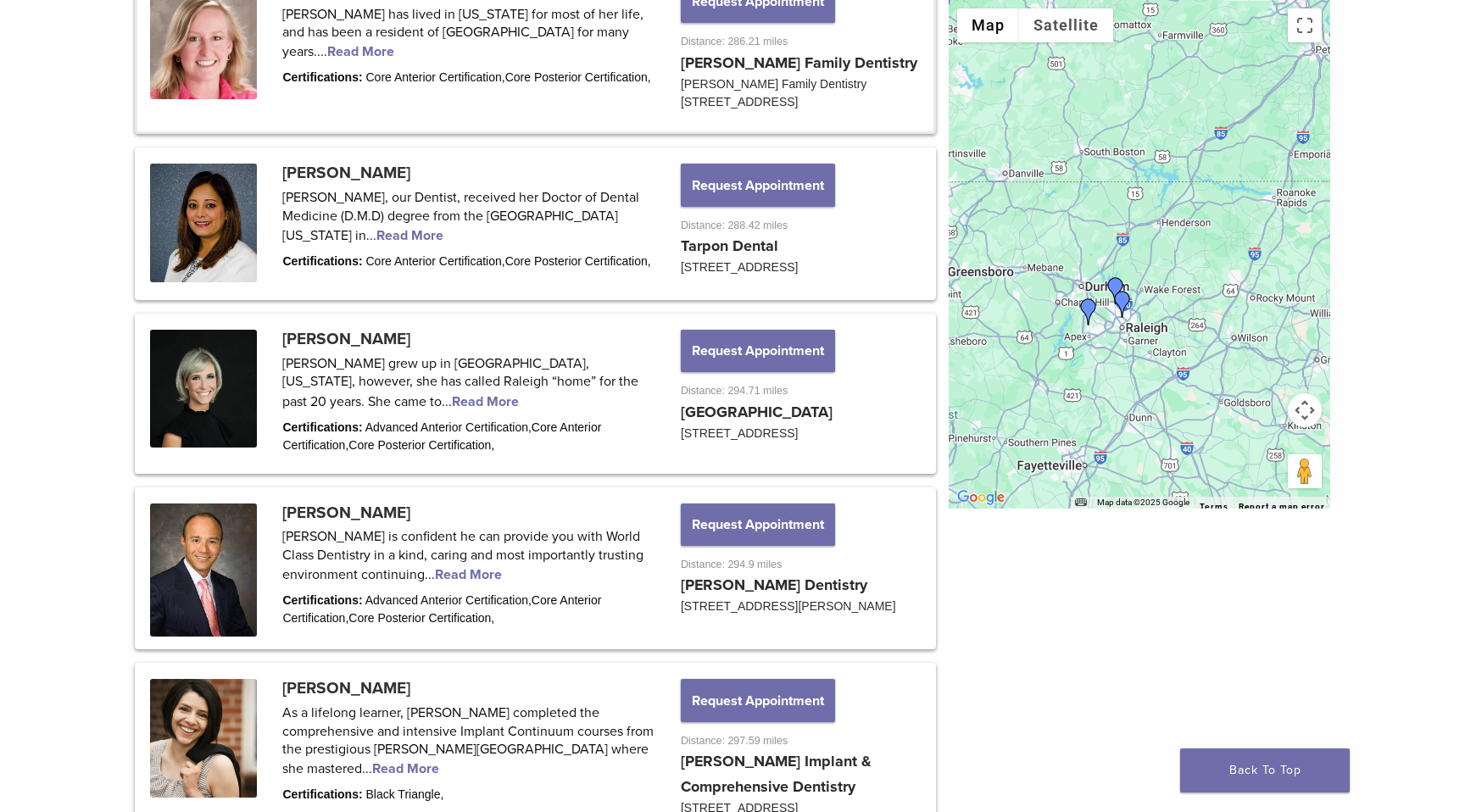
click at [1117, 284] on img "Dr. Lauren Chapman" at bounding box center [1115, 290] width 27 height 27
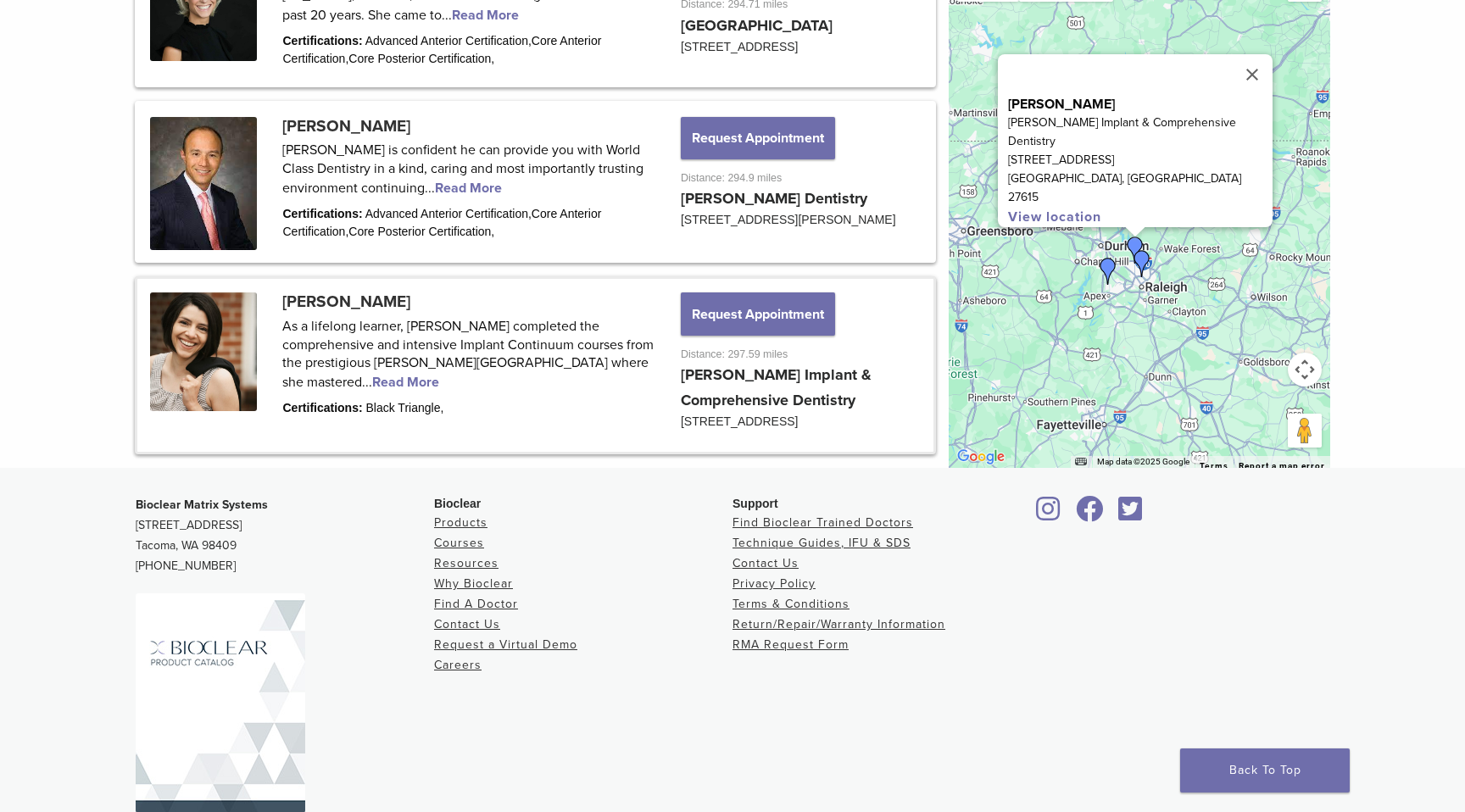
scroll to position [2411, 0]
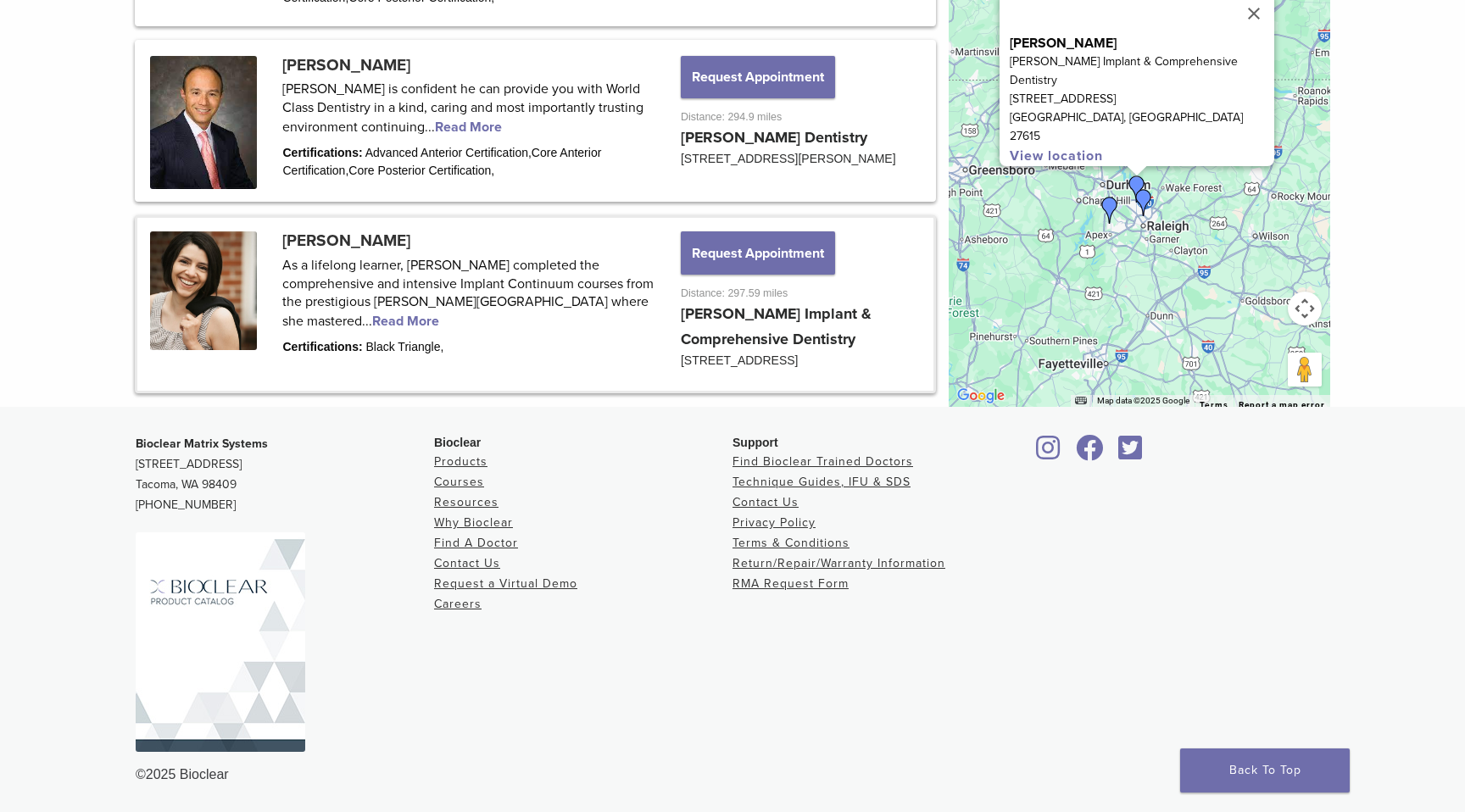
click at [1142, 197] on img "Dr. Anna Abernethy" at bounding box center [1142, 202] width 27 height 27
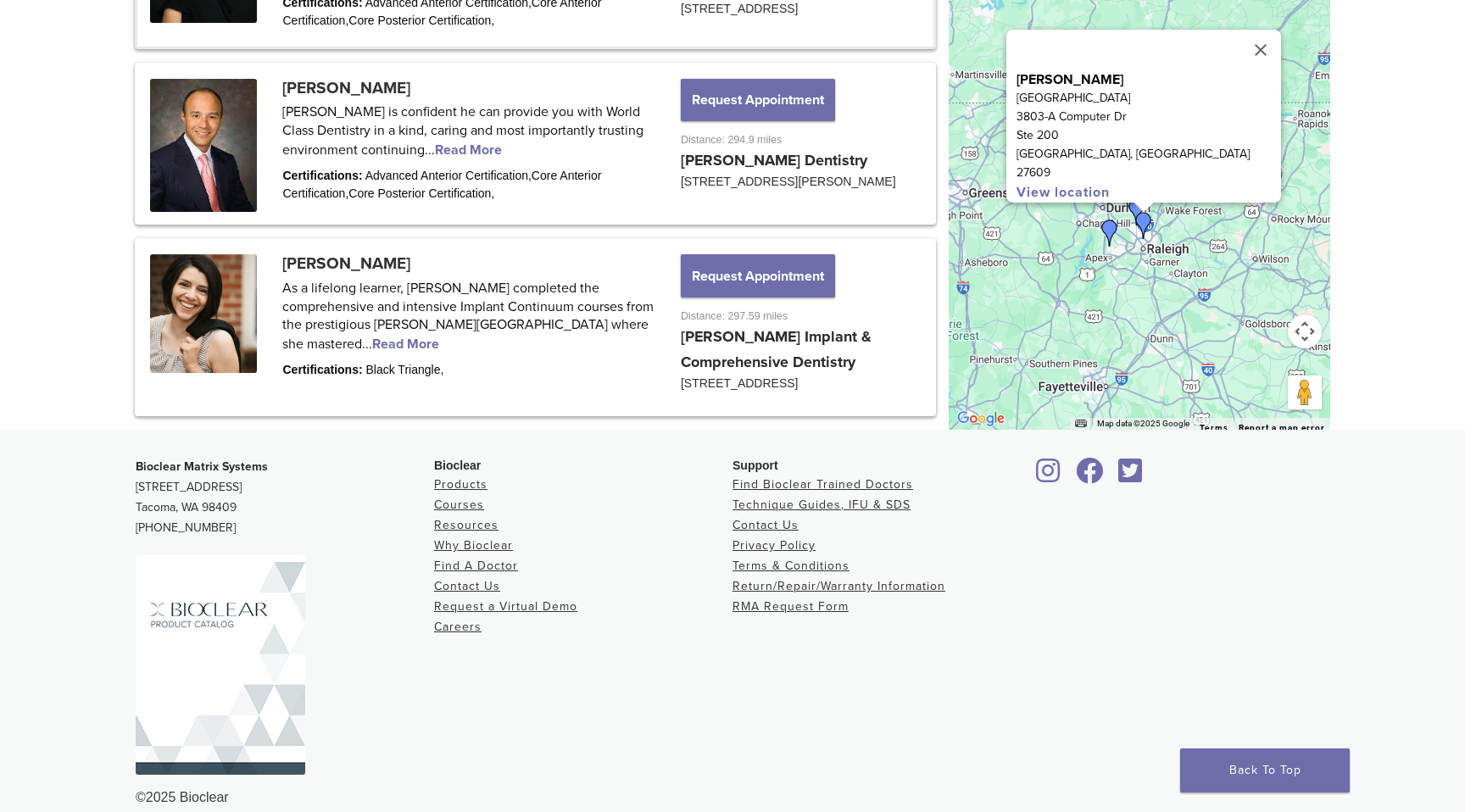
scroll to position [2249, 0]
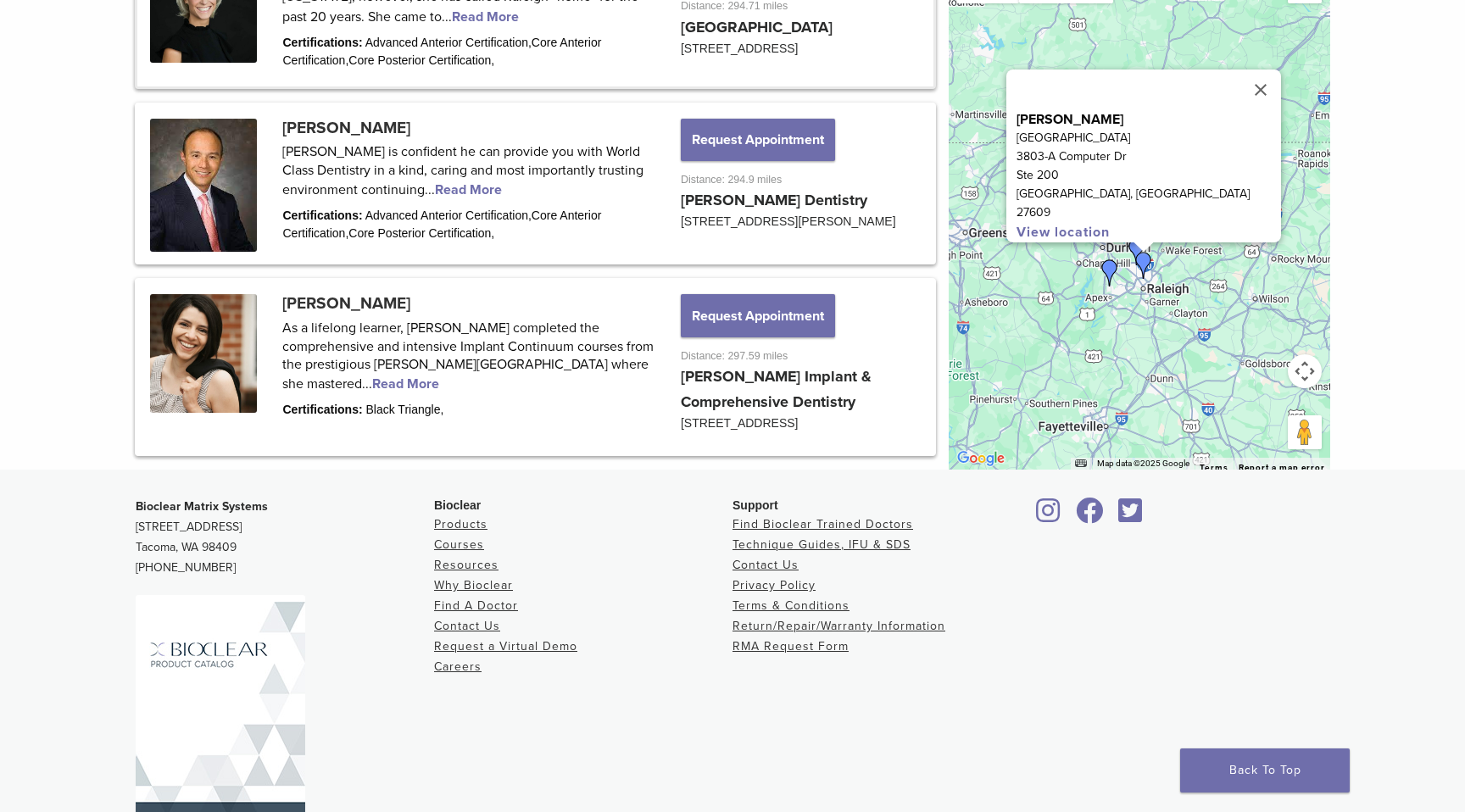
drag, startPoint x: 1069, startPoint y: 164, endPoint x: 1201, endPoint y: 162, distance: 132.0
click at [1201, 162] on div "Dr. Anna Abernethy Renaissance Dental Center 3803-A Computer Dr Ste 200 Raleigh…" at bounding box center [1143, 156] width 274 height 172
copy p "[PERSON_NAME]"
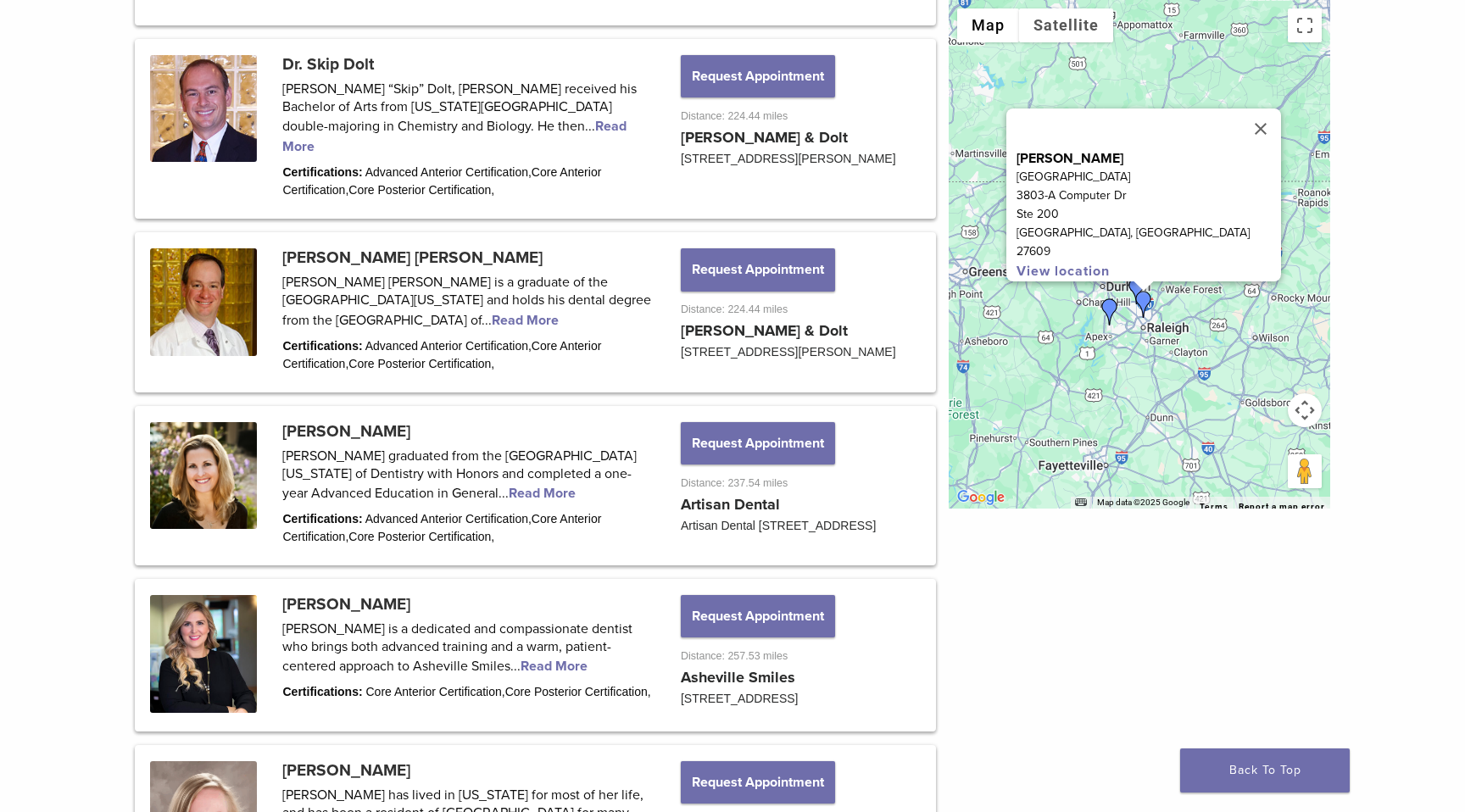
scroll to position [1109, 0]
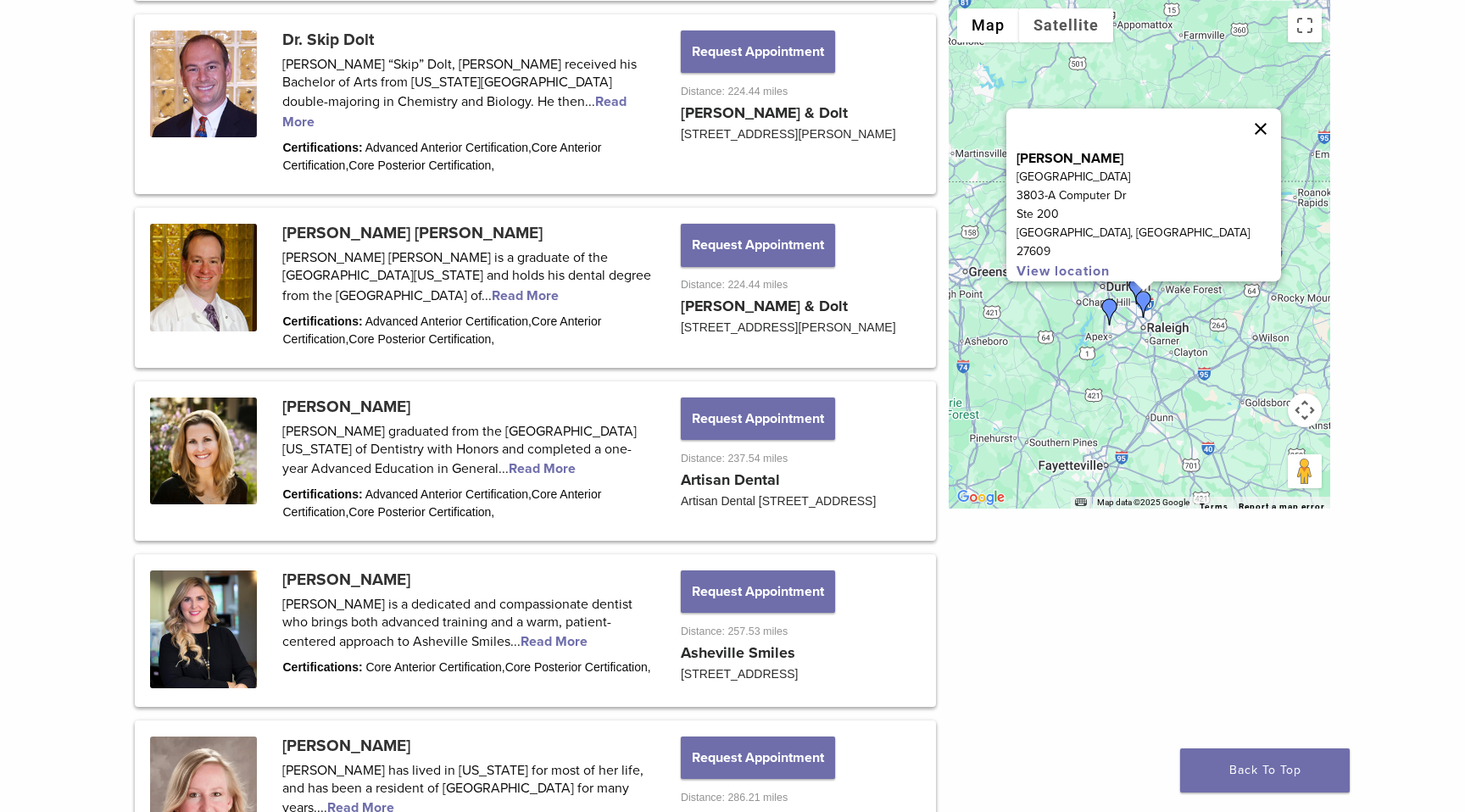
click at [1240, 134] on button "Close" at bounding box center [1260, 129] width 41 height 41
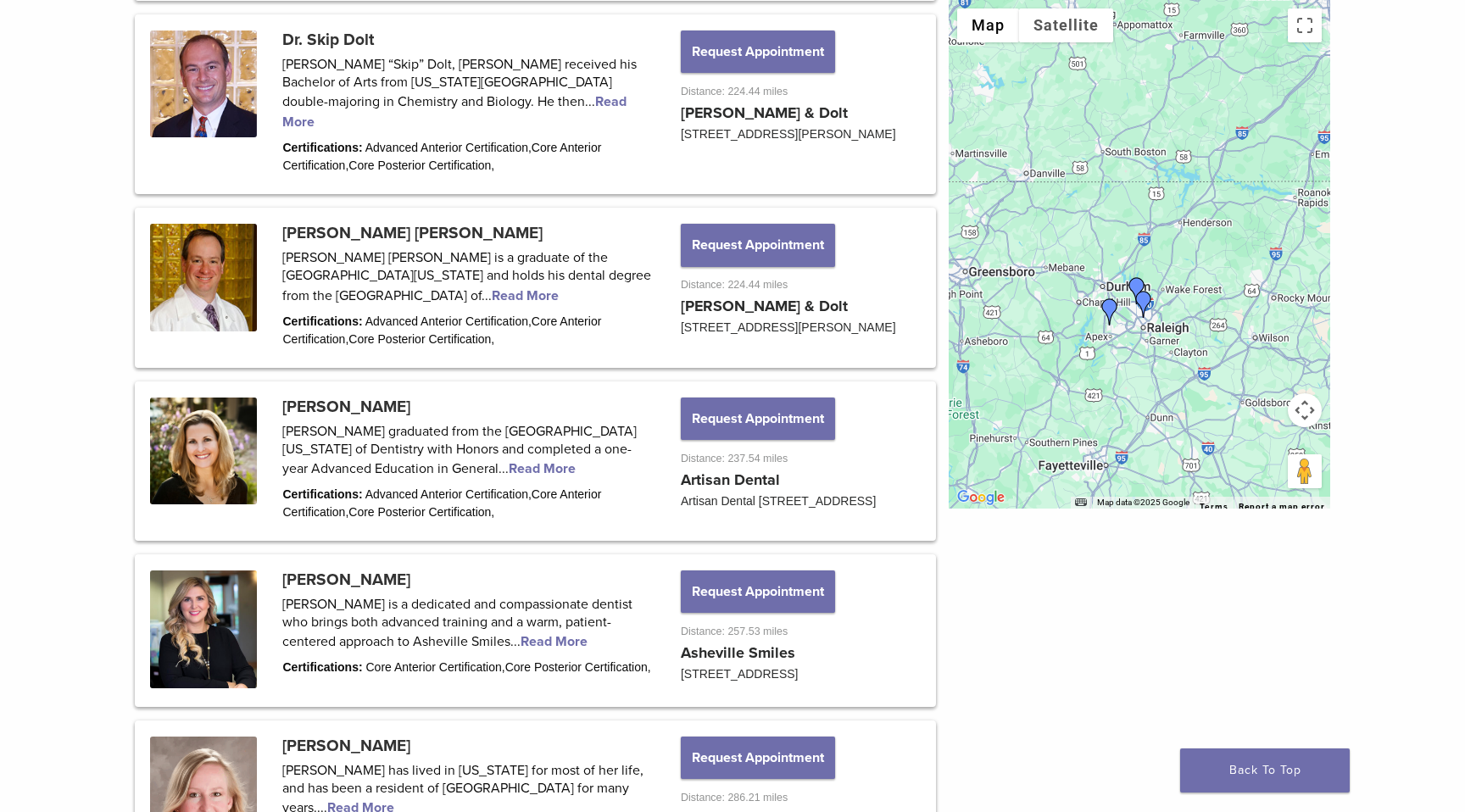
click at [1106, 306] on img "Dr. Christina Goodall" at bounding box center [1109, 311] width 27 height 27
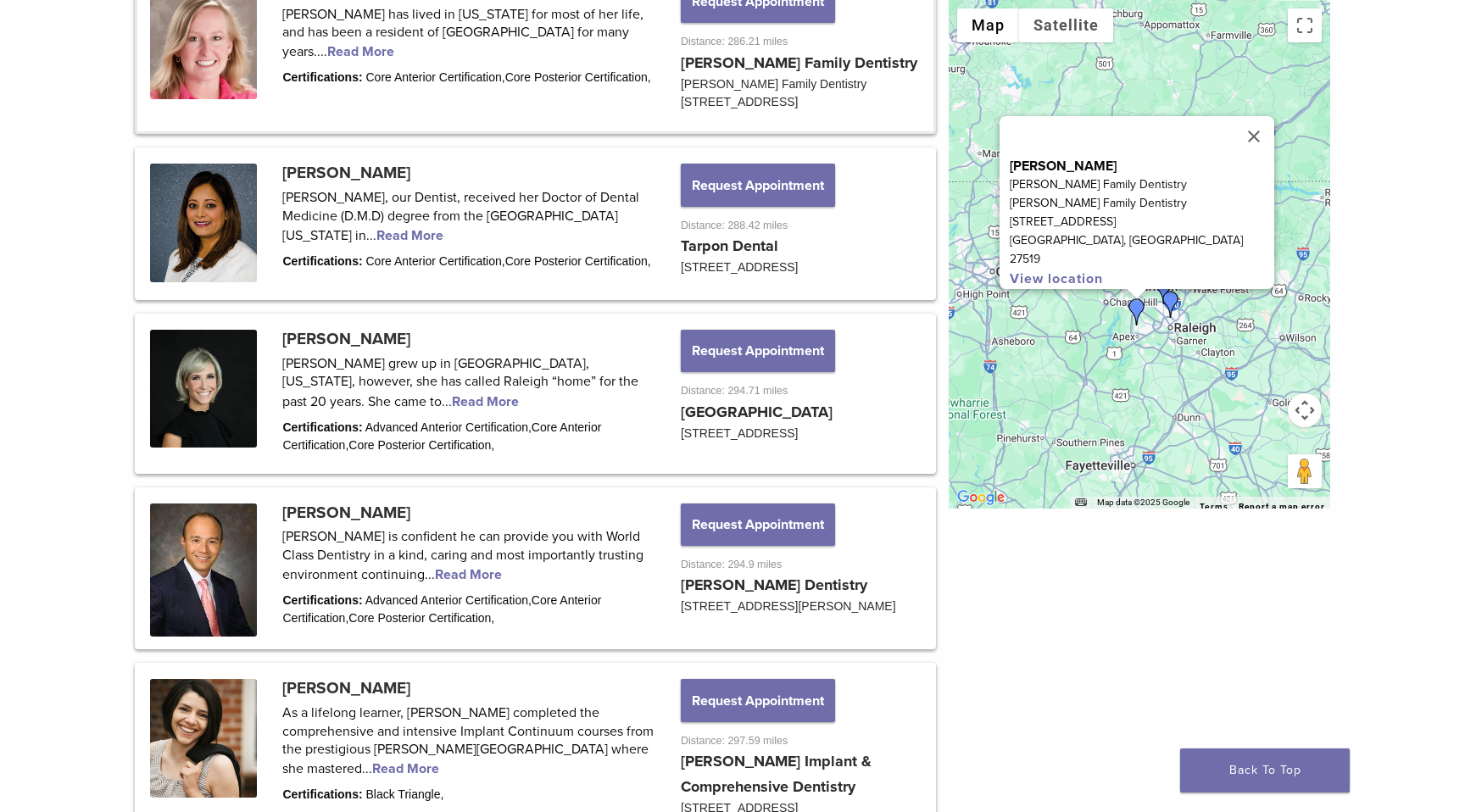
click at [1174, 305] on img "Dr. Anna Abernethy" at bounding box center [1170, 304] width 27 height 27
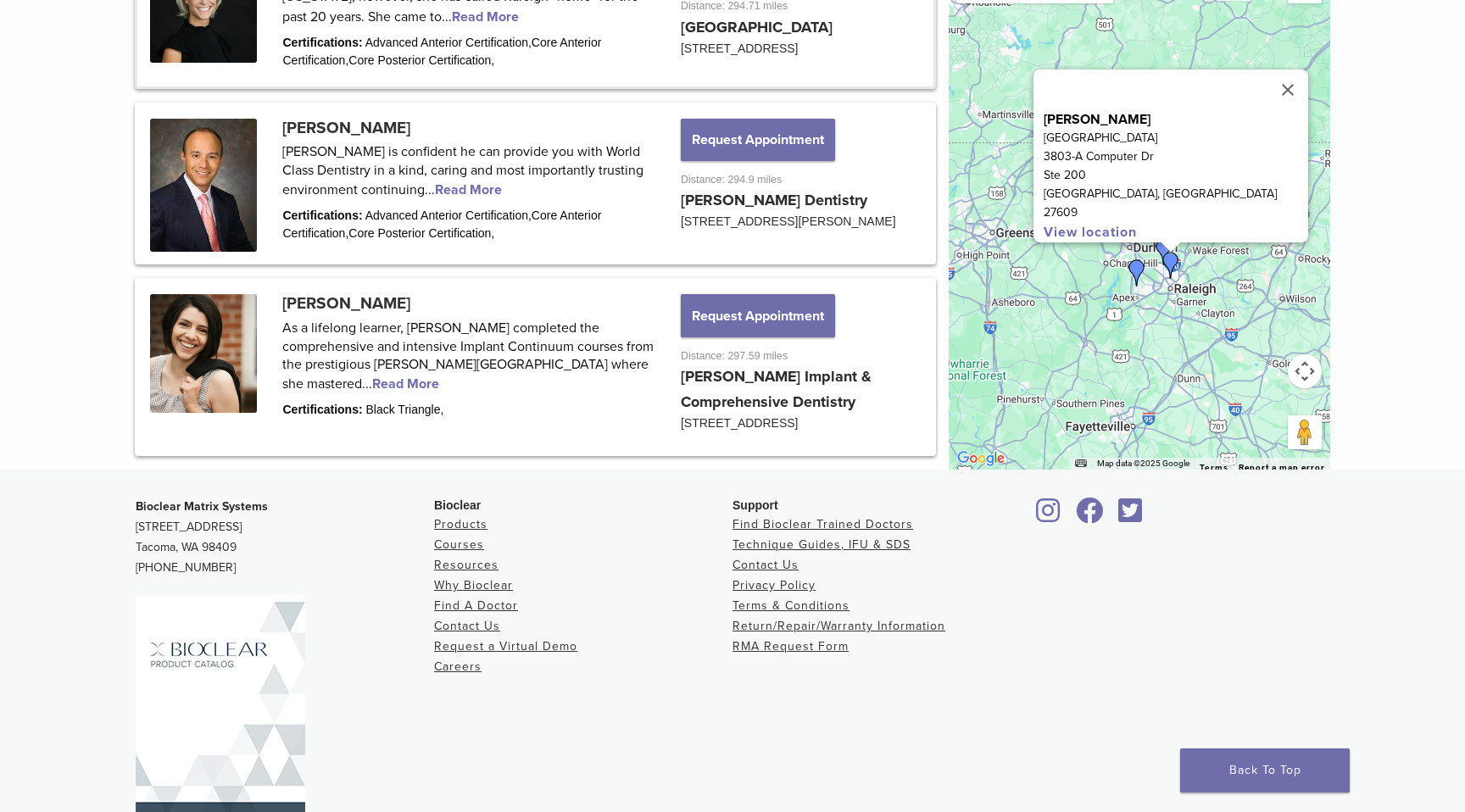
click at [1159, 265] on img "Dr. Lauren Chapman" at bounding box center [1163, 251] width 27 height 27
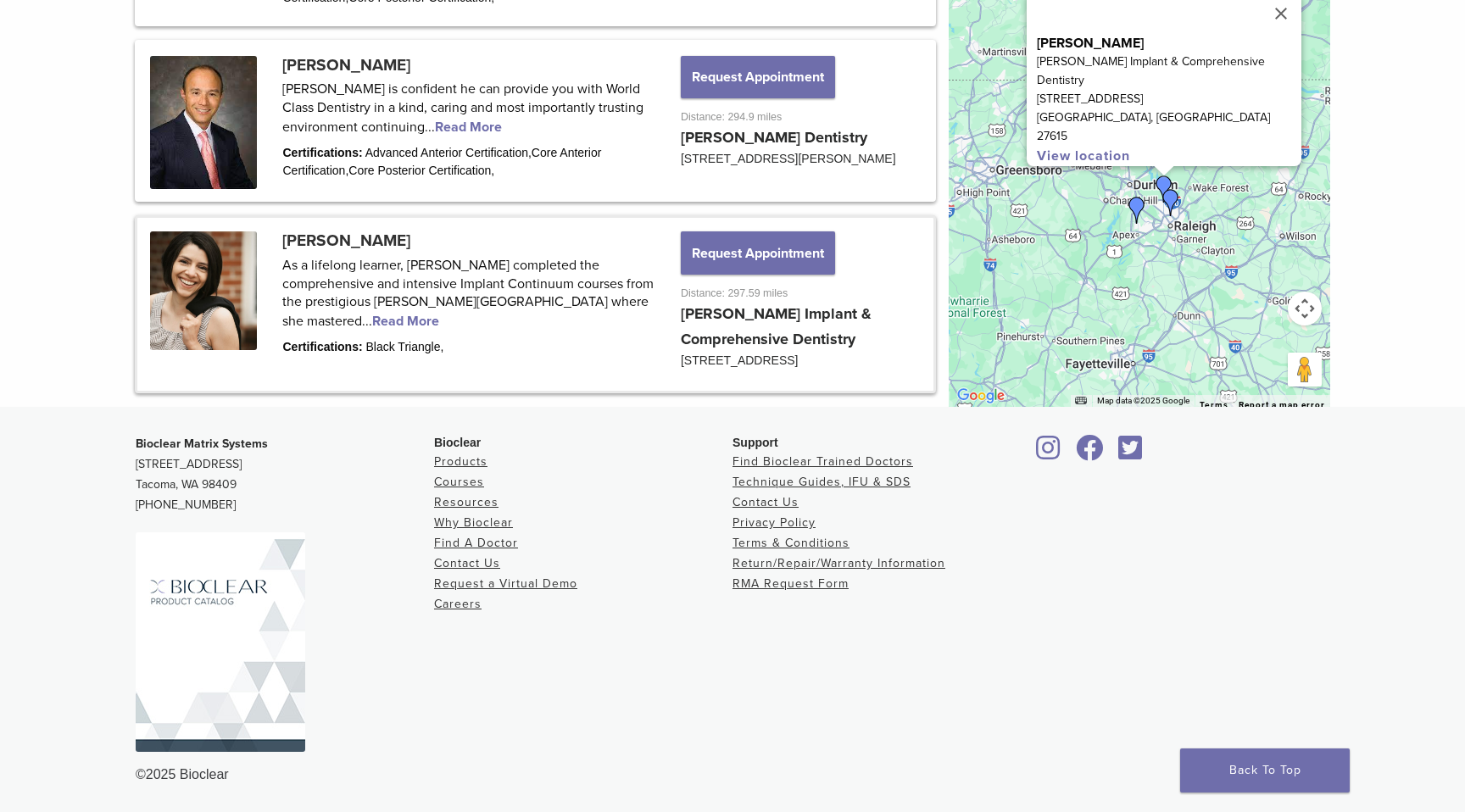
scroll to position [2411, 0]
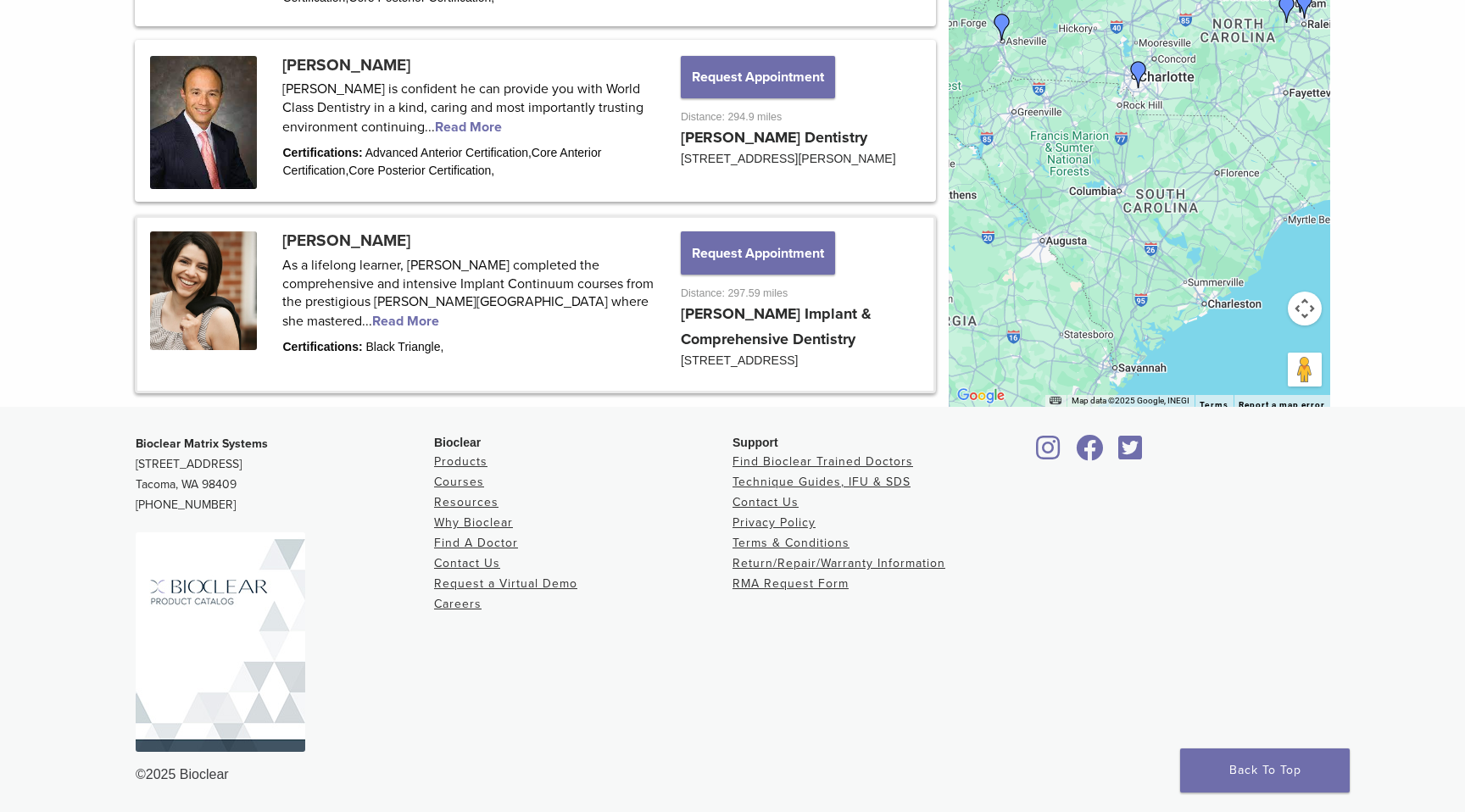
drag, startPoint x: 1064, startPoint y: 290, endPoint x: 1217, endPoint y: 56, distance: 279.6
click at [1217, 56] on div "Dr. Lauren Chapman Chapman Implant & Comprehensive Dentistry 8321 Bandford Way,…" at bounding box center [1139, 152] width 381 height 508
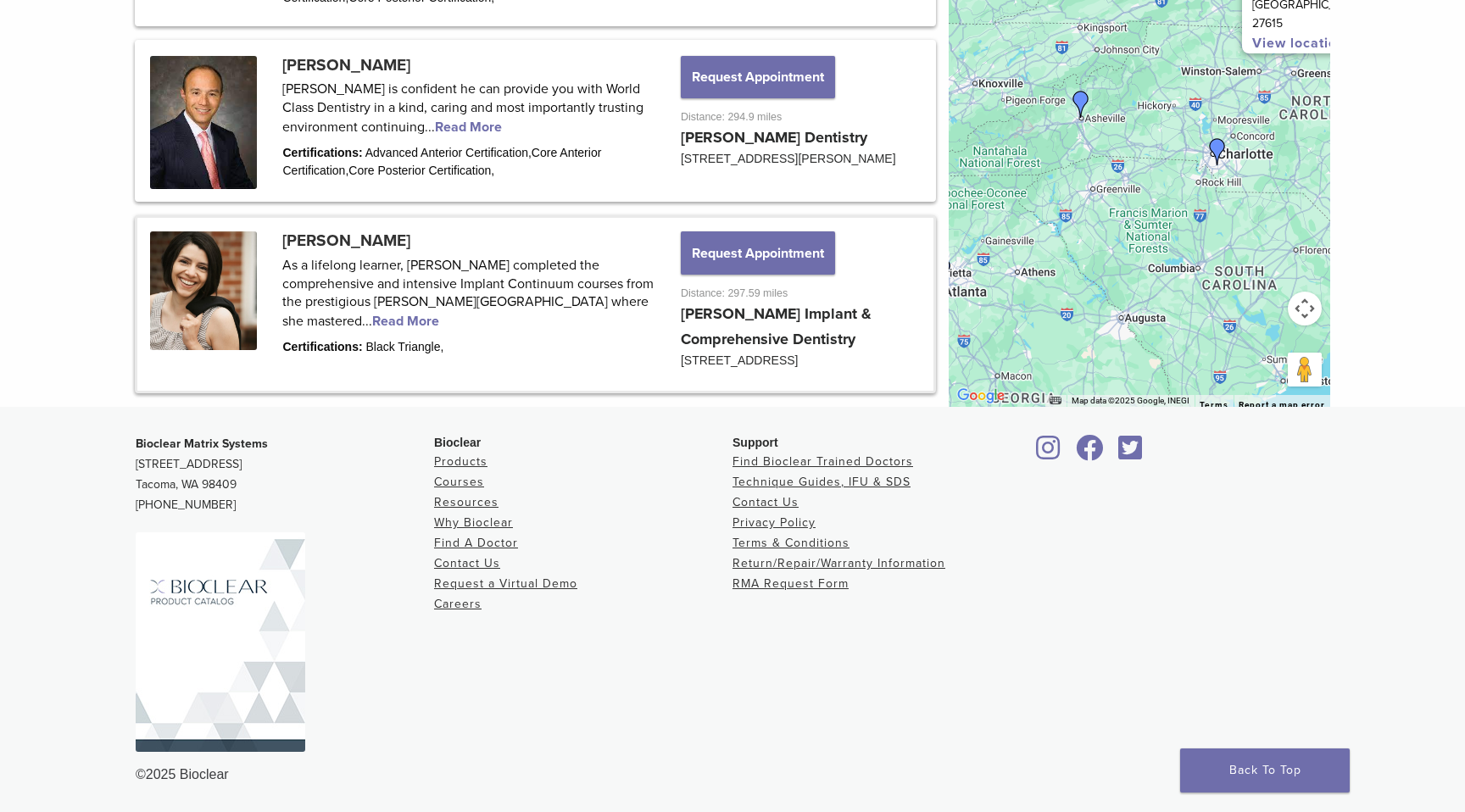
drag, startPoint x: 1126, startPoint y: 243, endPoint x: 1206, endPoint y: 321, distance: 111.7
click at [1206, 321] on div "Dr. Lauren Chapman Chapman Implant & Comprehensive Dentistry 8321 Bandford Way,…" at bounding box center [1139, 152] width 381 height 508
click at [1079, 99] on img "Dr. Rebekkah Merrell" at bounding box center [1080, 104] width 27 height 27
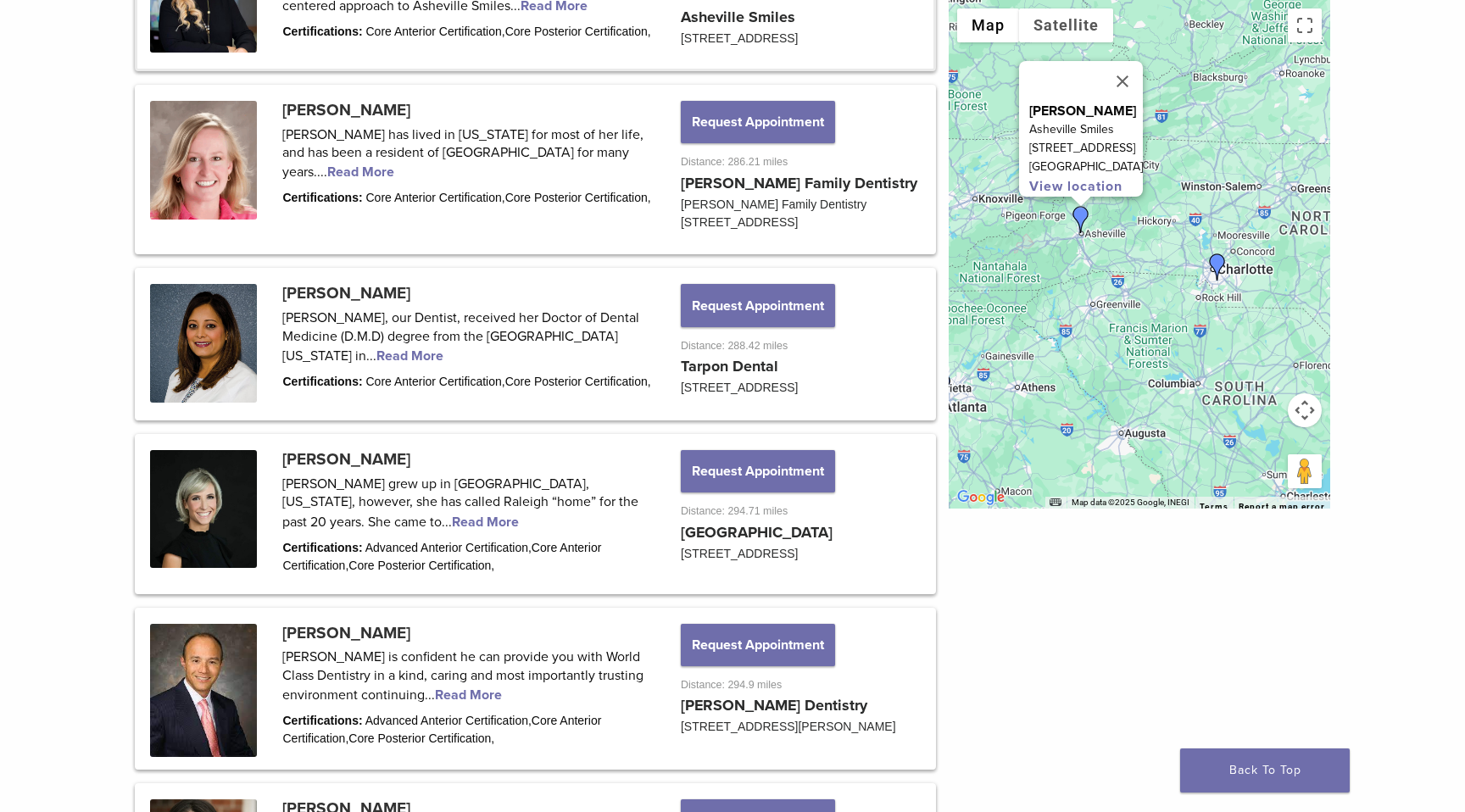
scroll to position [1690, 0]
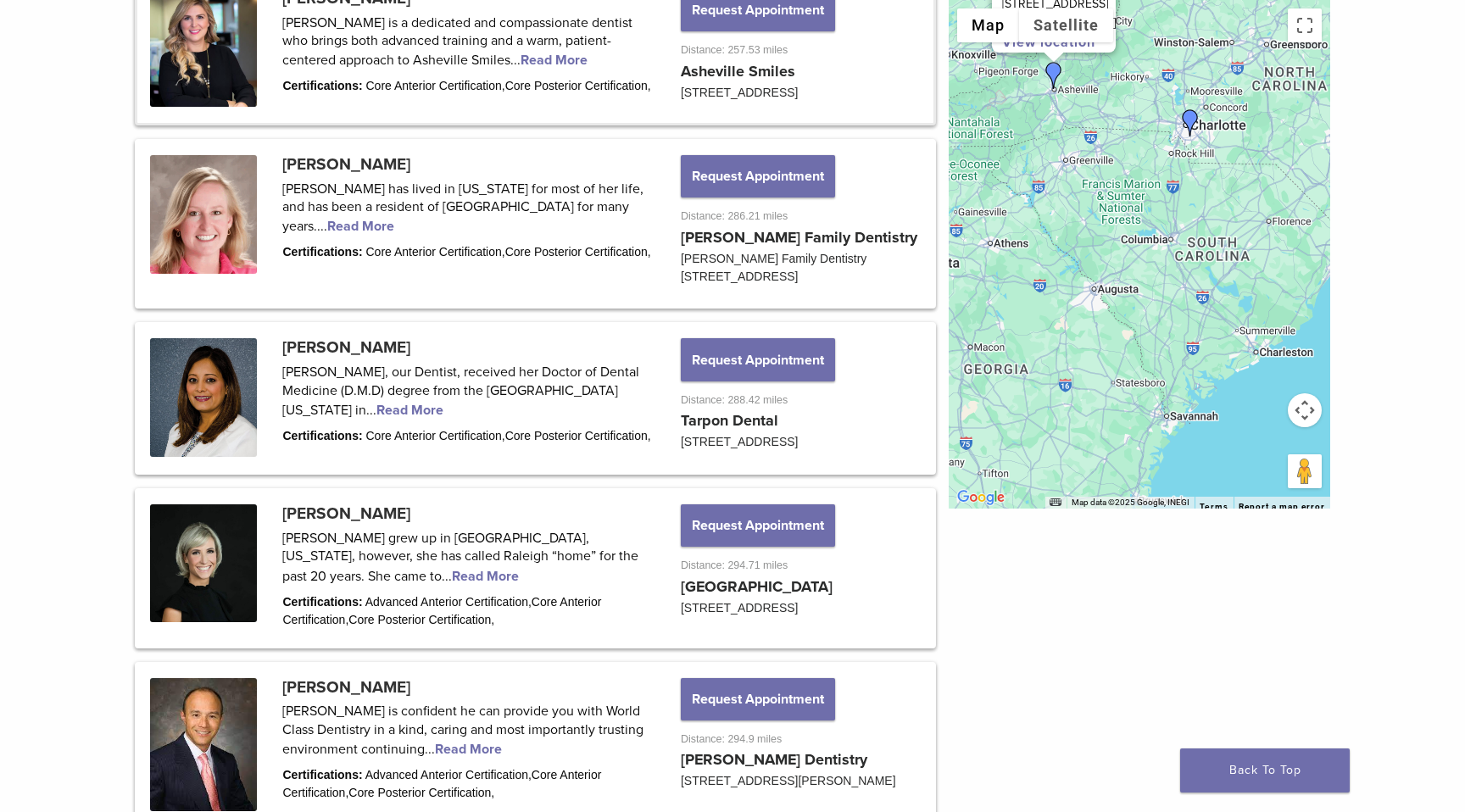
drag, startPoint x: 1116, startPoint y: 326, endPoint x: 1089, endPoint y: 181, distance: 147.5
click at [1089, 181] on div "Dr. Rebekkah Merrell Asheville Smiles 167 E Chestnut St Asheville, NC 28801 Vie…" at bounding box center [1139, 254] width 381 height 508
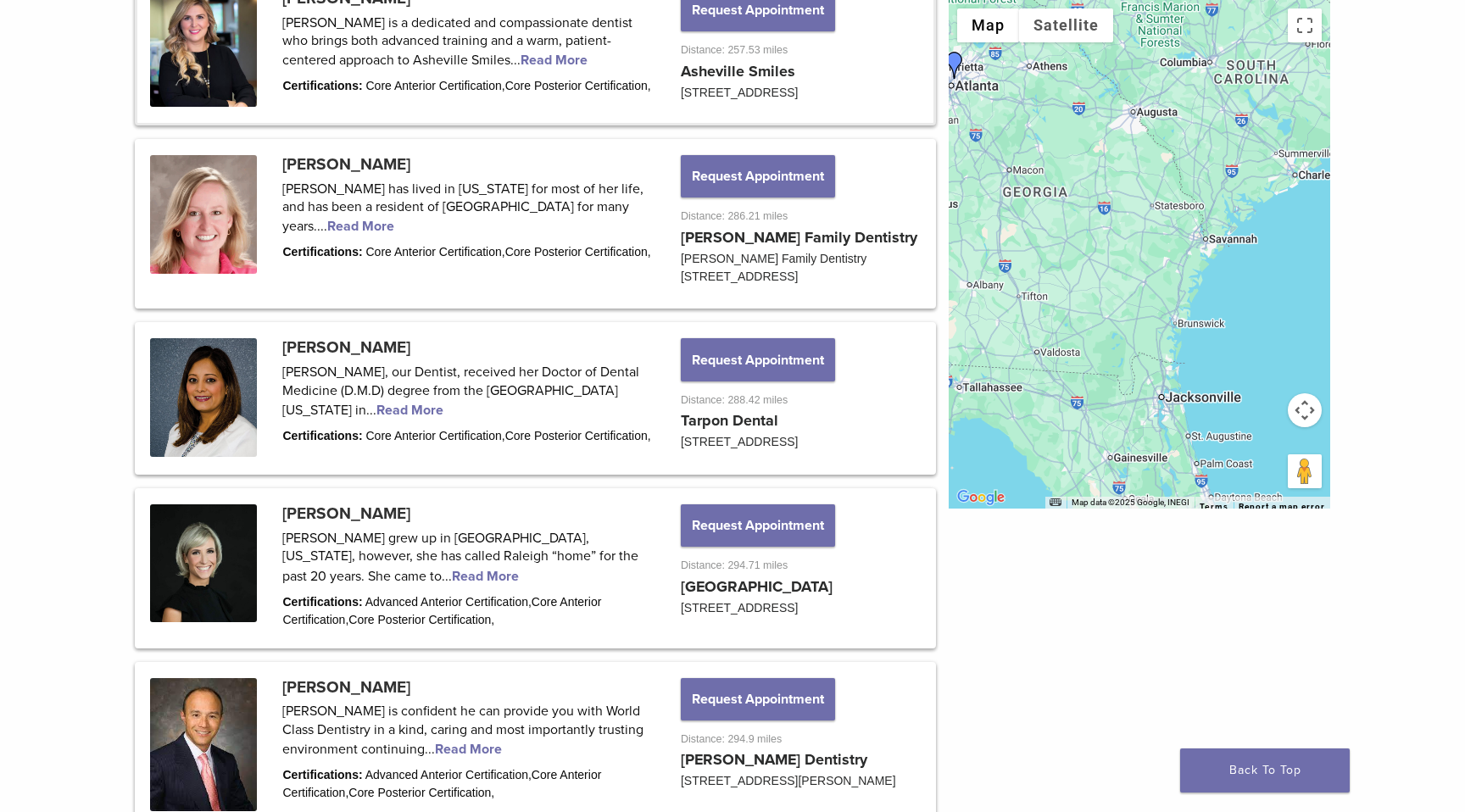
drag, startPoint x: 1132, startPoint y: 263, endPoint x: 1172, endPoint y: 84, distance: 183.4
click at [1172, 84] on div "Dr. Rebekkah Merrell Asheville Smiles 167 E Chestnut St Asheville, NC 28801 Vie…" at bounding box center [1139, 254] width 381 height 508
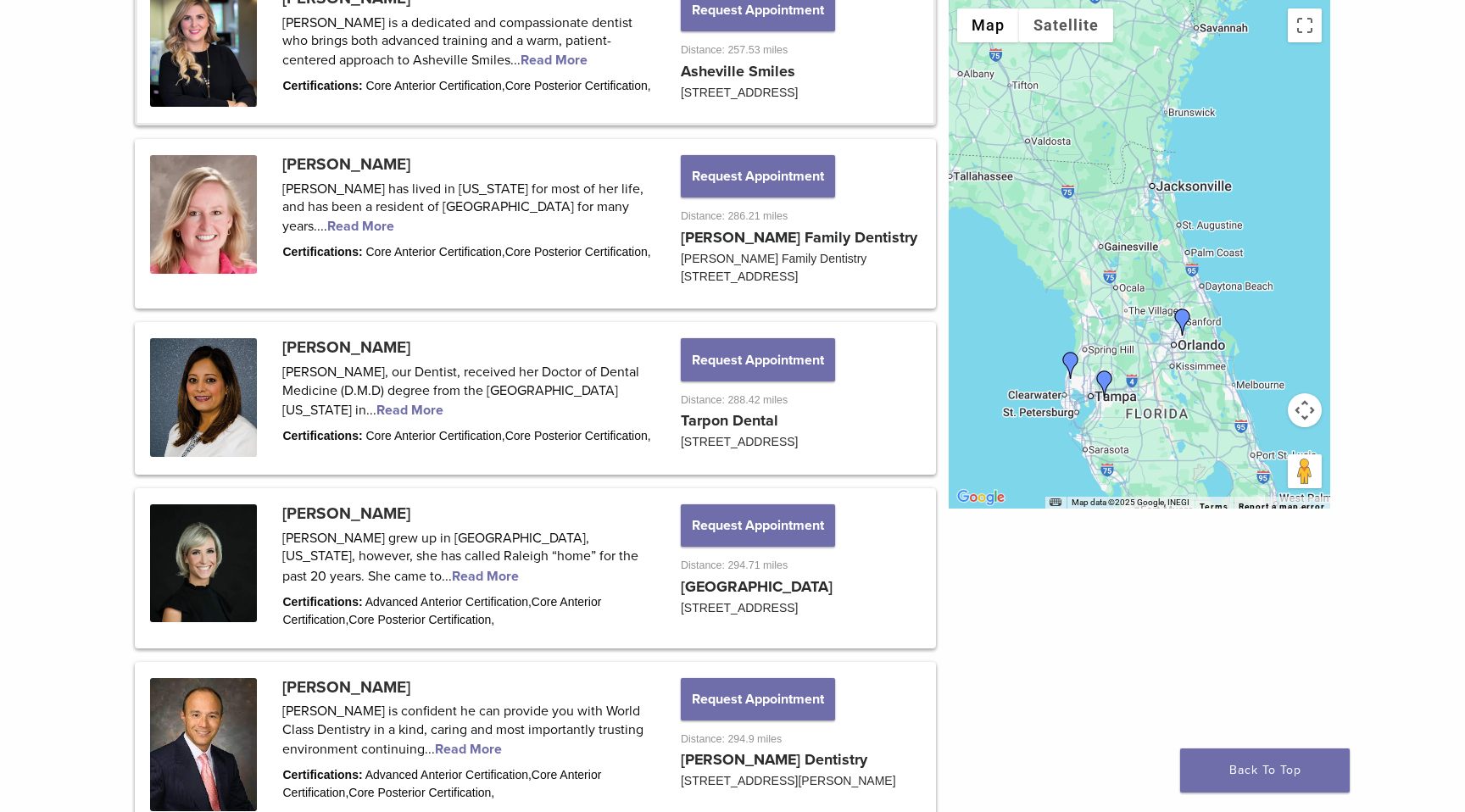
drag, startPoint x: 1128, startPoint y: 260, endPoint x: 1119, endPoint y: 46, distance: 214.2
click at [1119, 46] on div "Dr. Rebekkah Merrell Asheville Smiles 167 E Chestnut St Asheville, NC 28801 Vie…" at bounding box center [1139, 254] width 381 height 508
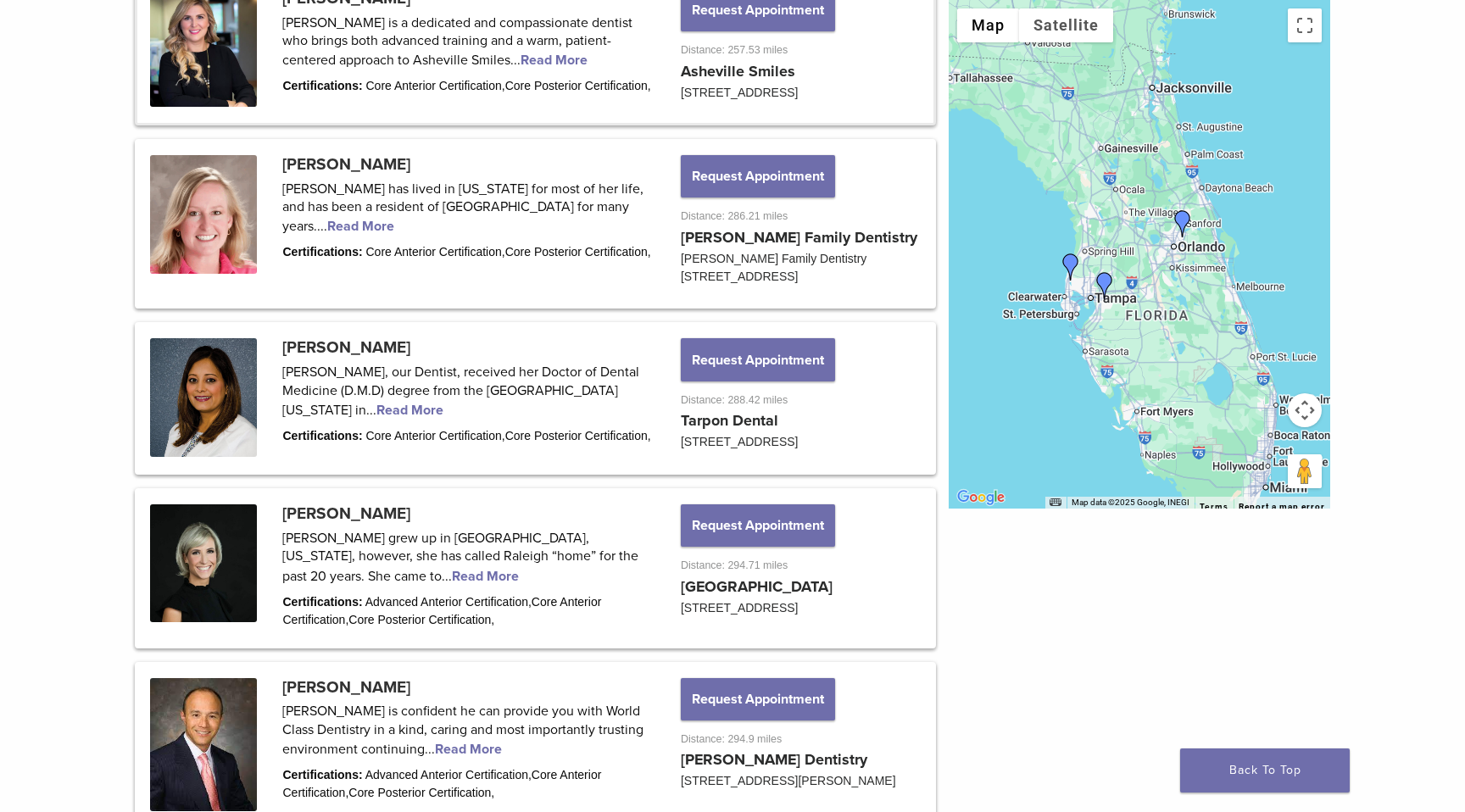
drag, startPoint x: 1153, startPoint y: 213, endPoint x: 1153, endPoint y: 106, distance: 107.0
click at [1153, 106] on div "Dr. Rebekkah Merrell Asheville Smiles 167 E Chestnut St Asheville, NC 28801 Vie…" at bounding box center [1139, 254] width 381 height 508
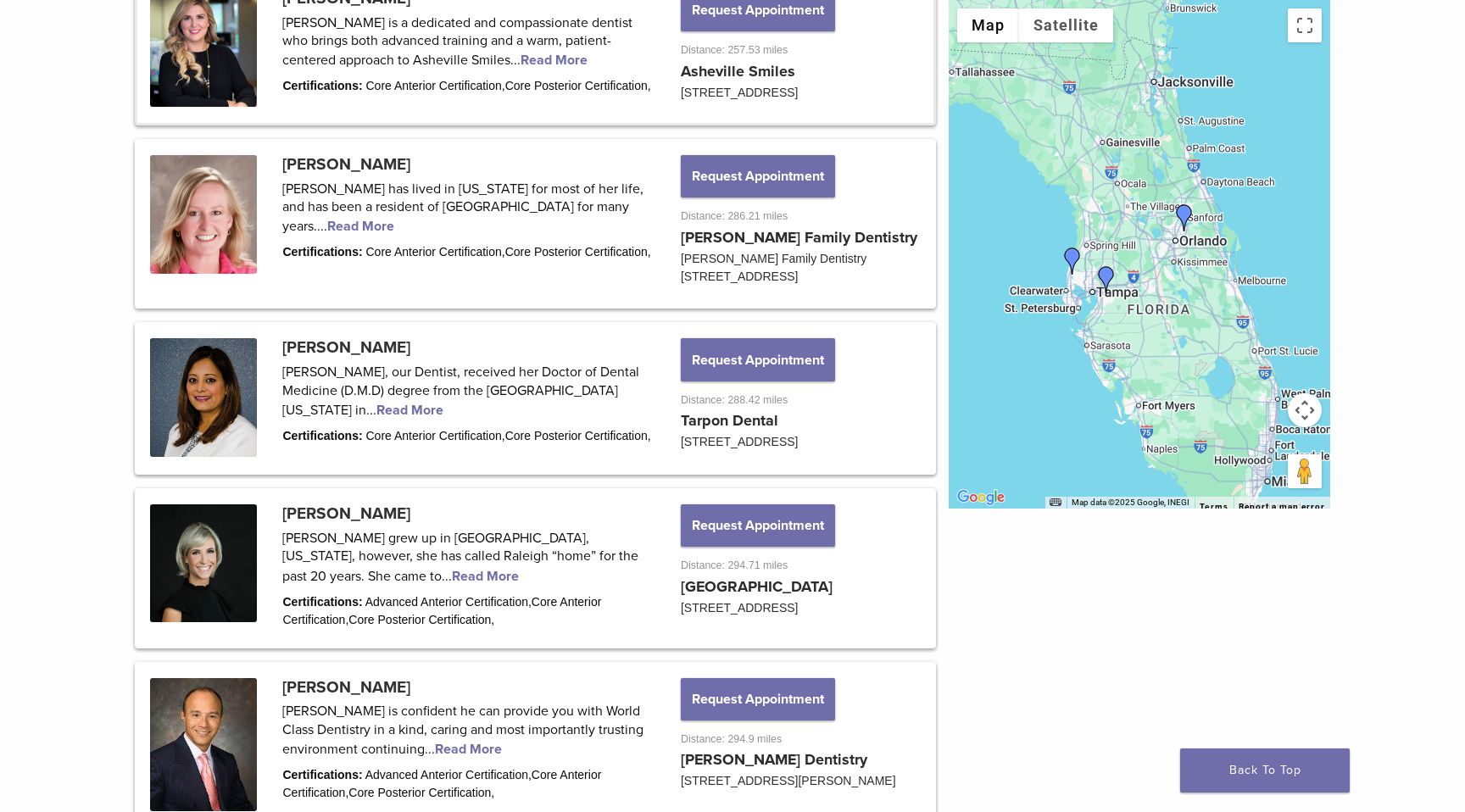
click at [1110, 275] on img "Dr. Larry Saylor" at bounding box center [1105, 279] width 27 height 27
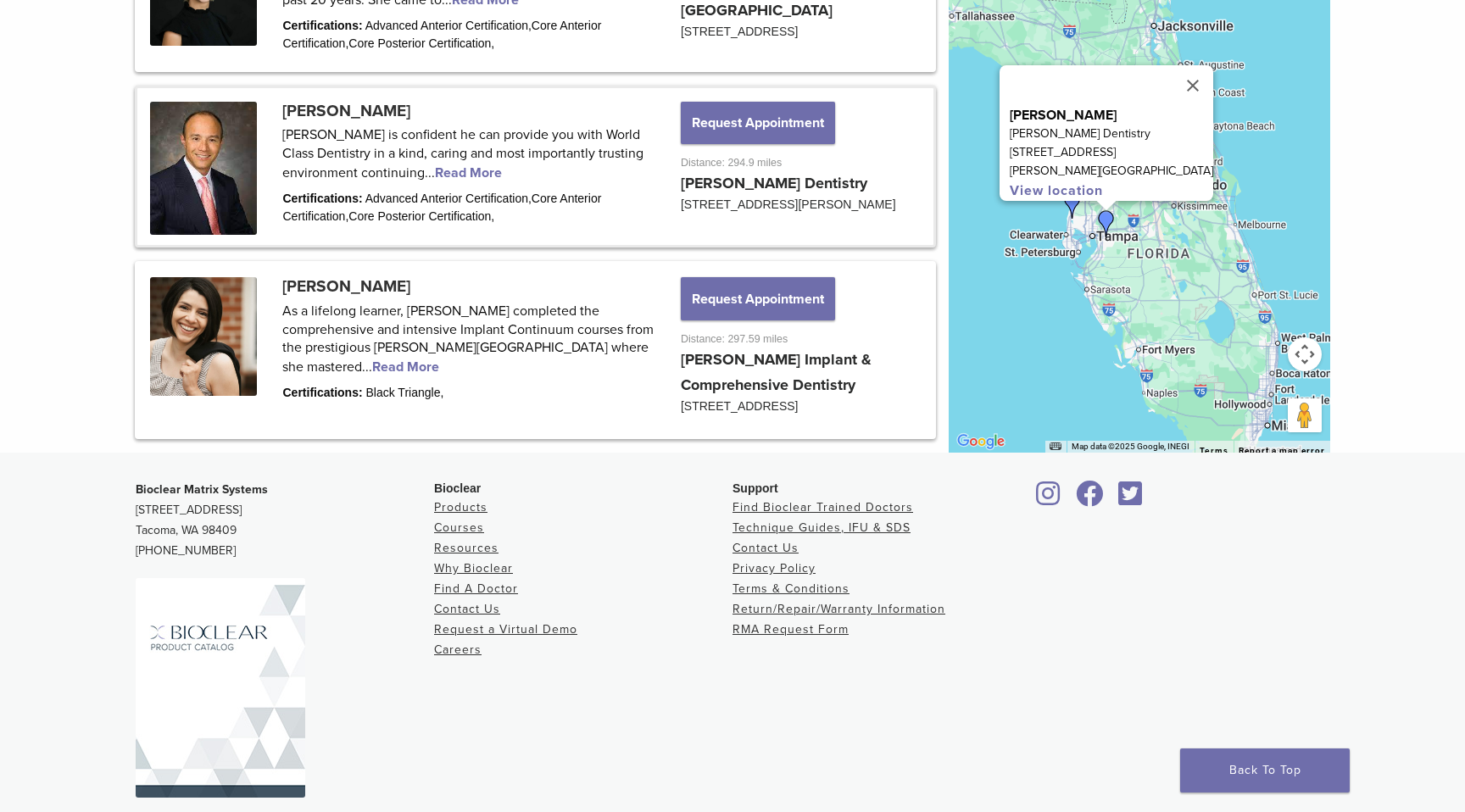
scroll to position [2411, 0]
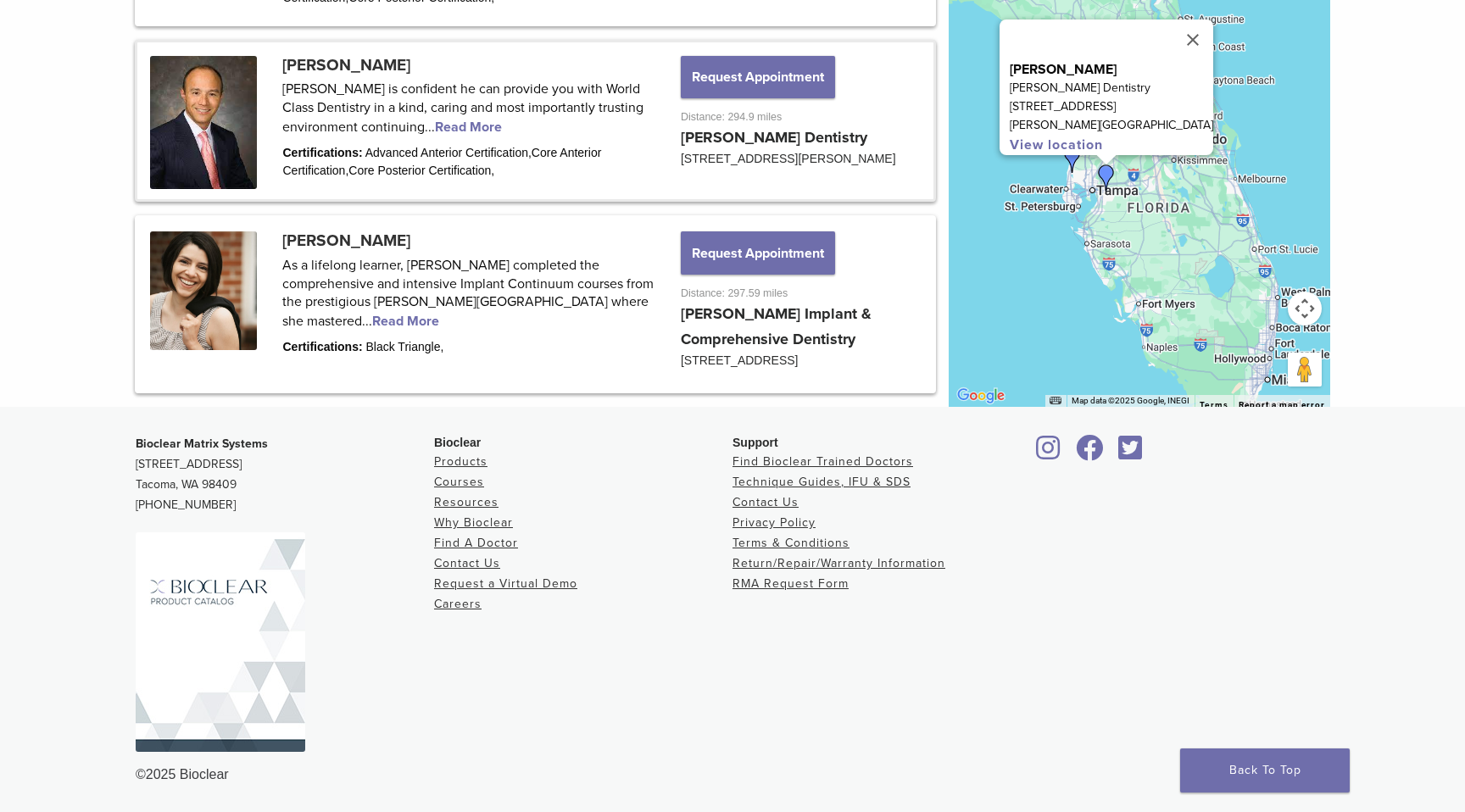
click at [1070, 165] on img "Dr. Seema Amin" at bounding box center [1072, 159] width 27 height 27
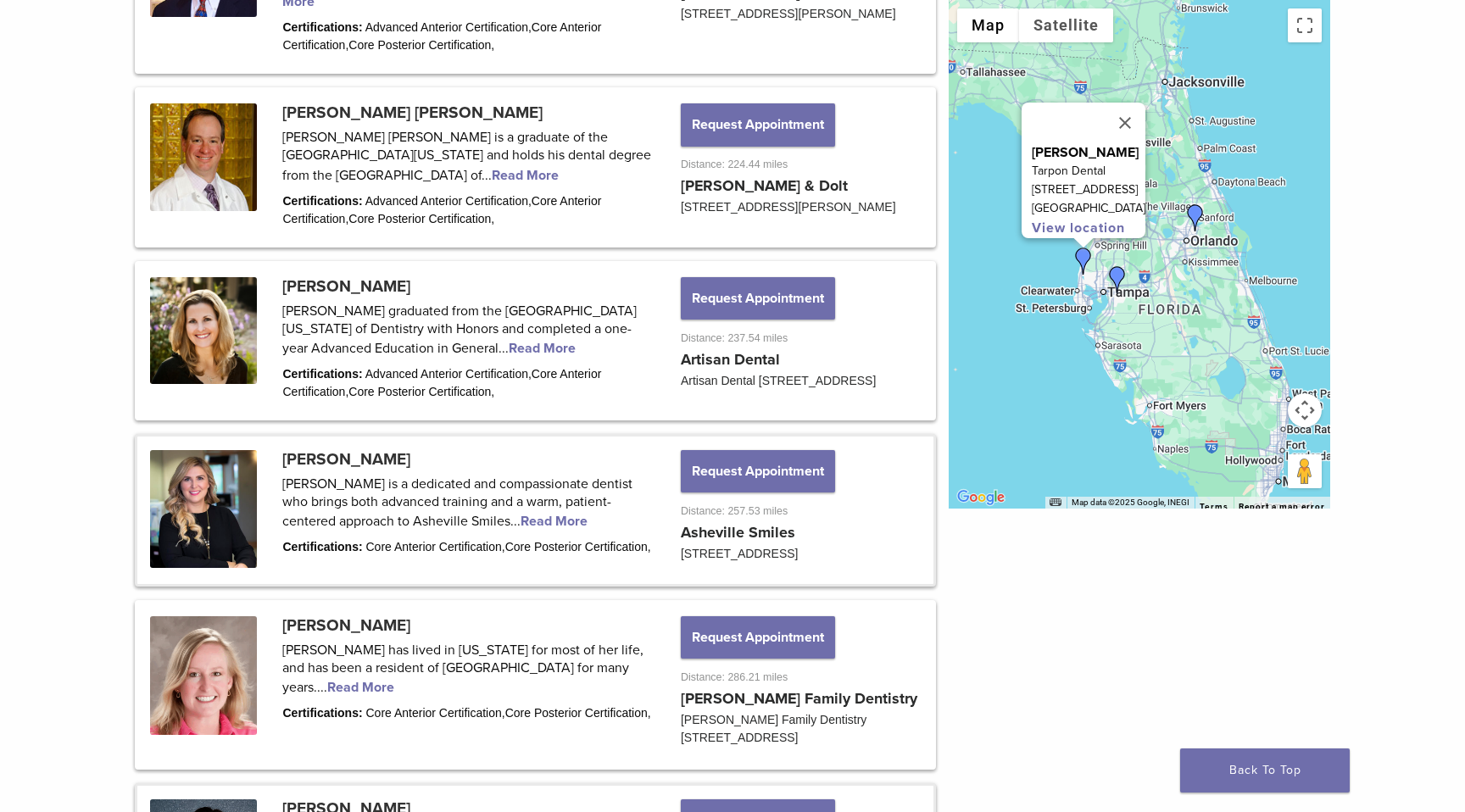
scroll to position [1203, 0]
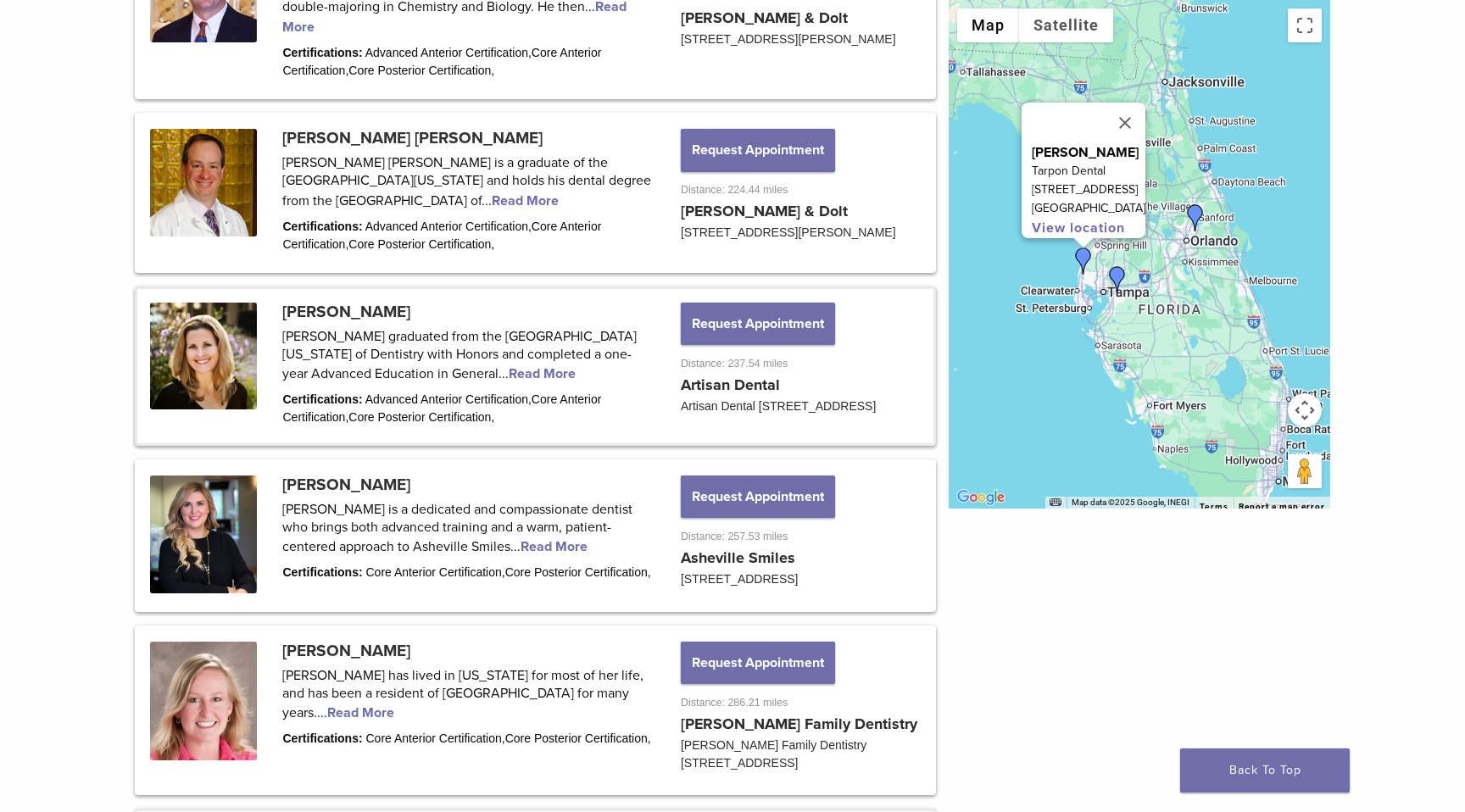
click at [363, 330] on link at bounding box center [535, 366] width 796 height 154
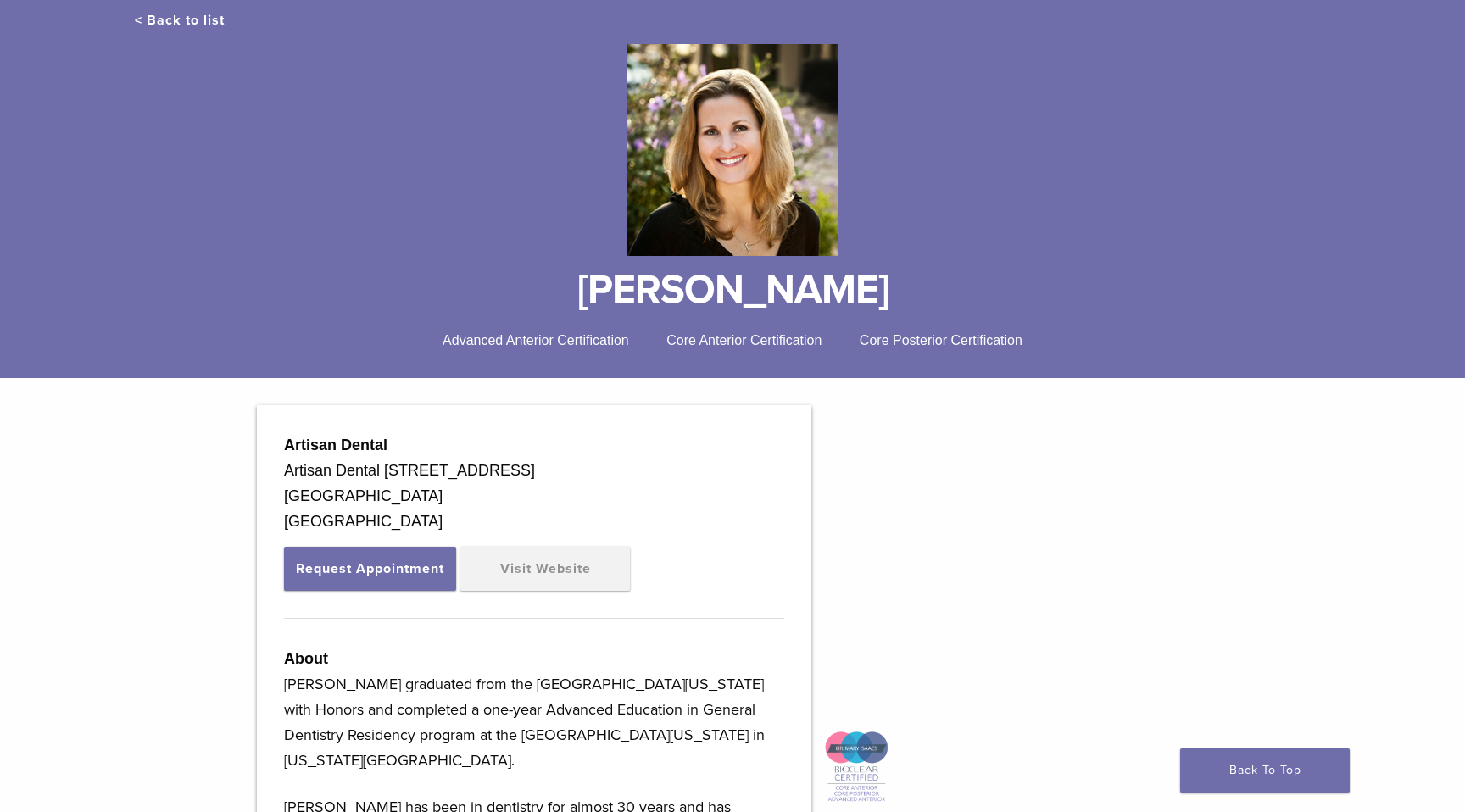
scroll to position [310, 0]
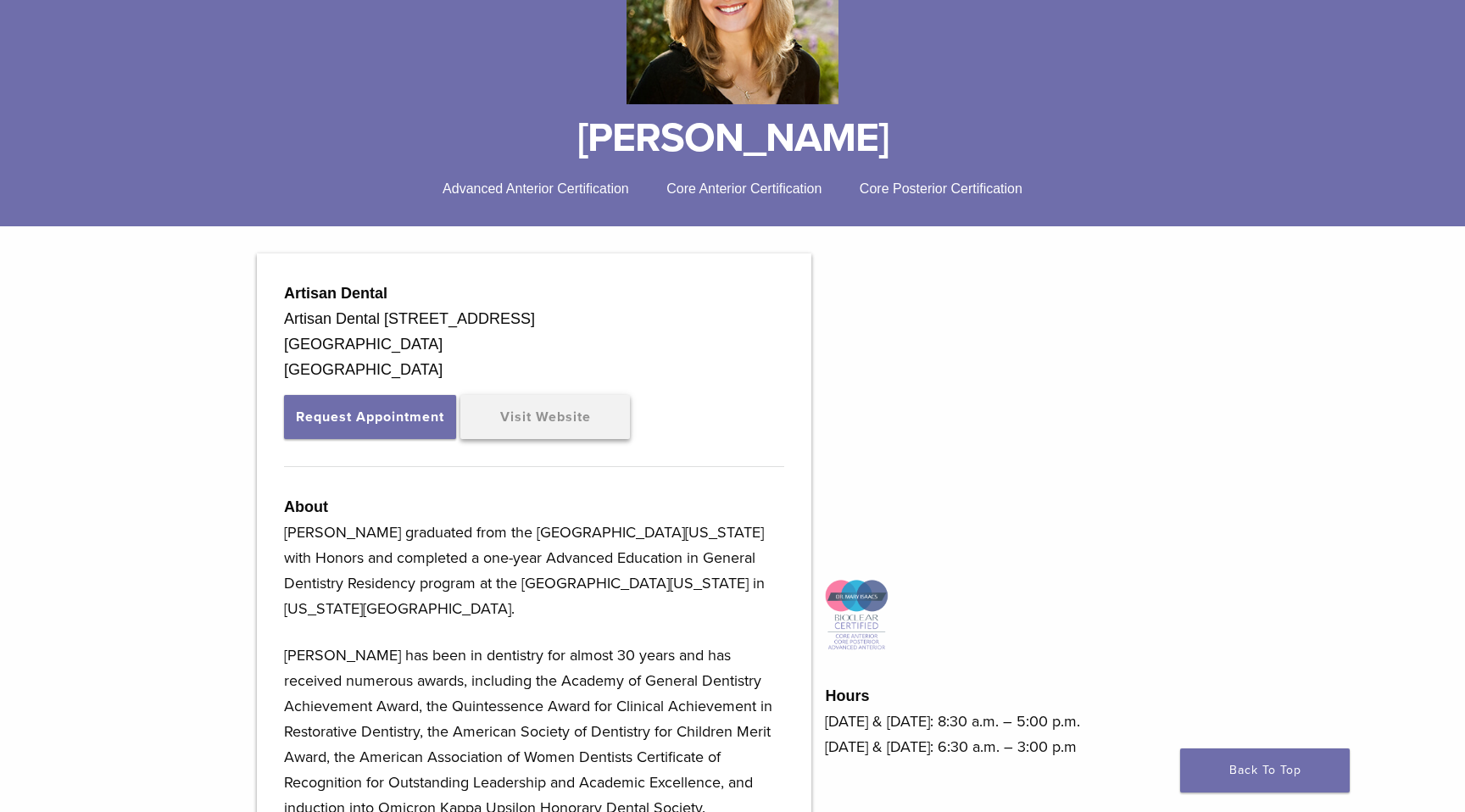
click at [564, 404] on link "Visit Website" at bounding box center [544, 417] width 170 height 44
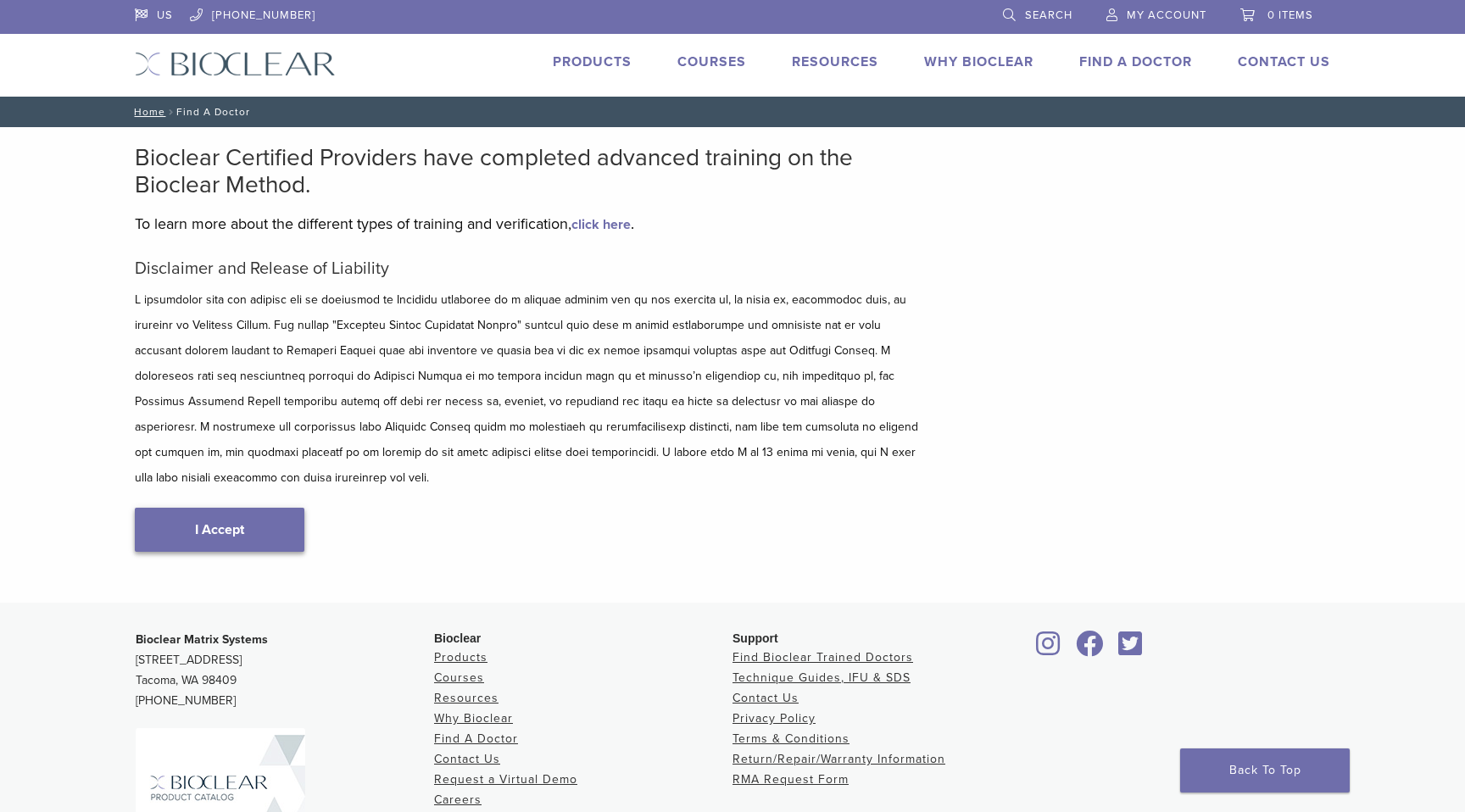
click at [223, 508] on link "I Accept" at bounding box center [219, 530] width 170 height 44
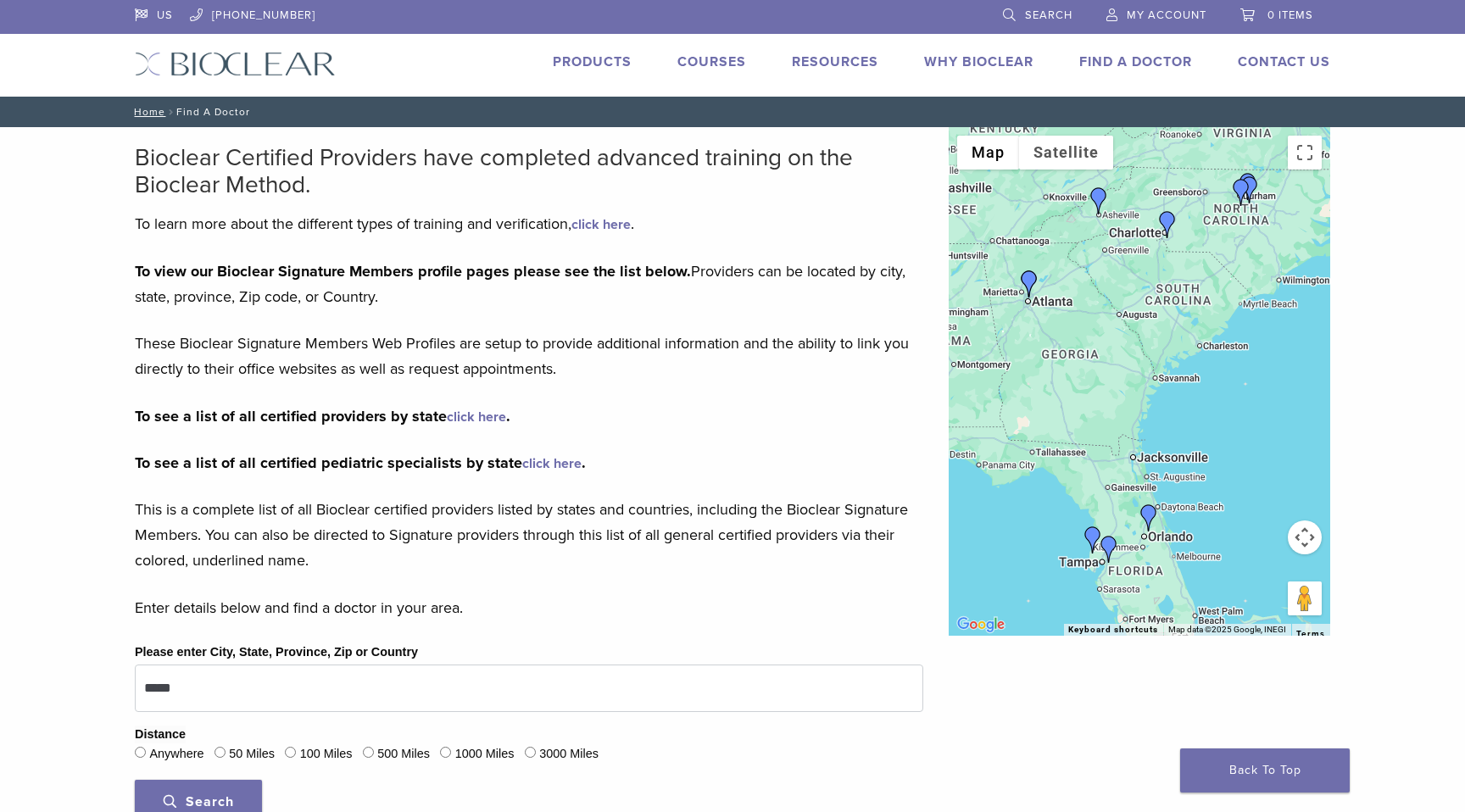
click at [1166, 217] on img "Dr. Ann Coambs" at bounding box center [1166, 224] width 27 height 27
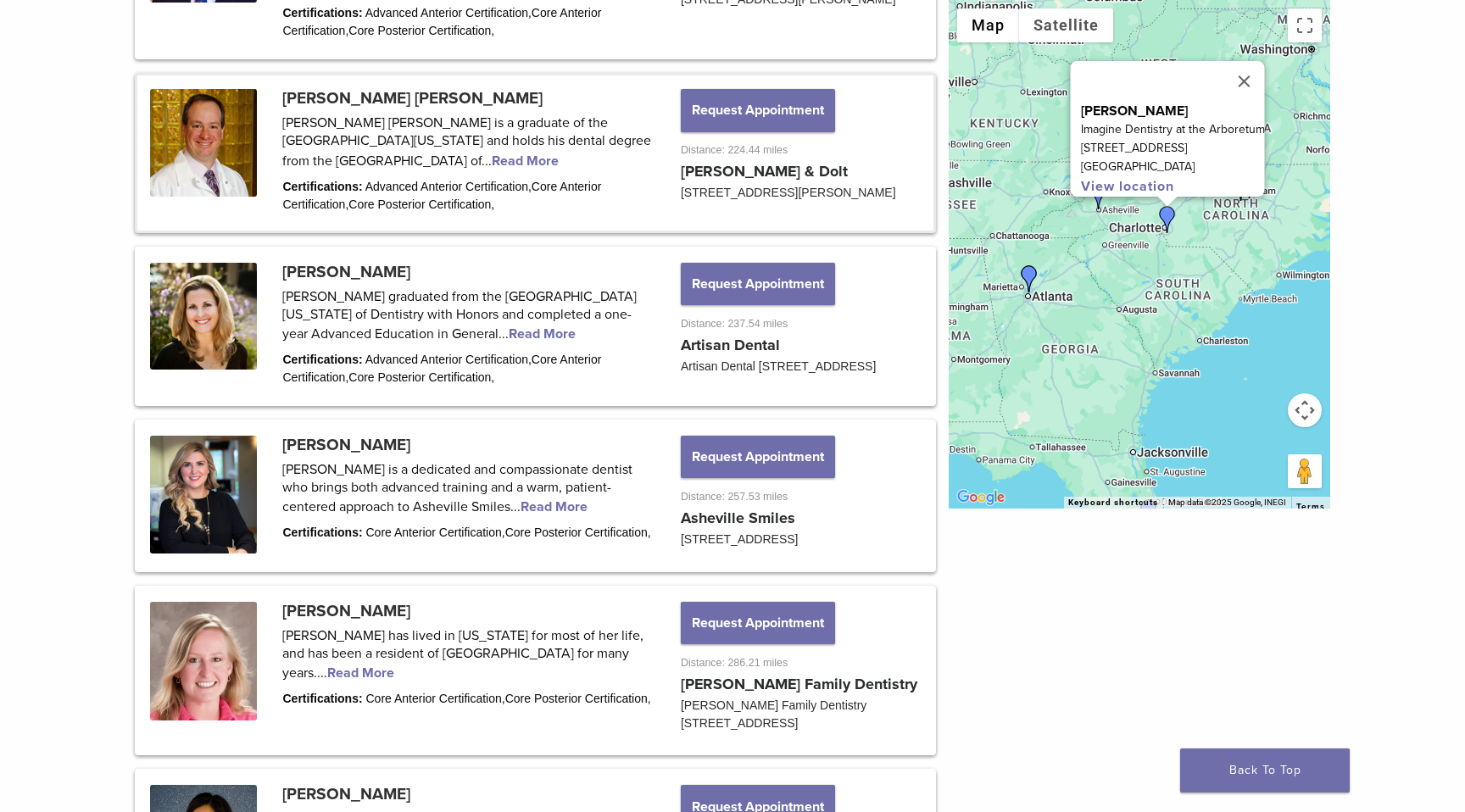
scroll to position [1316, 0]
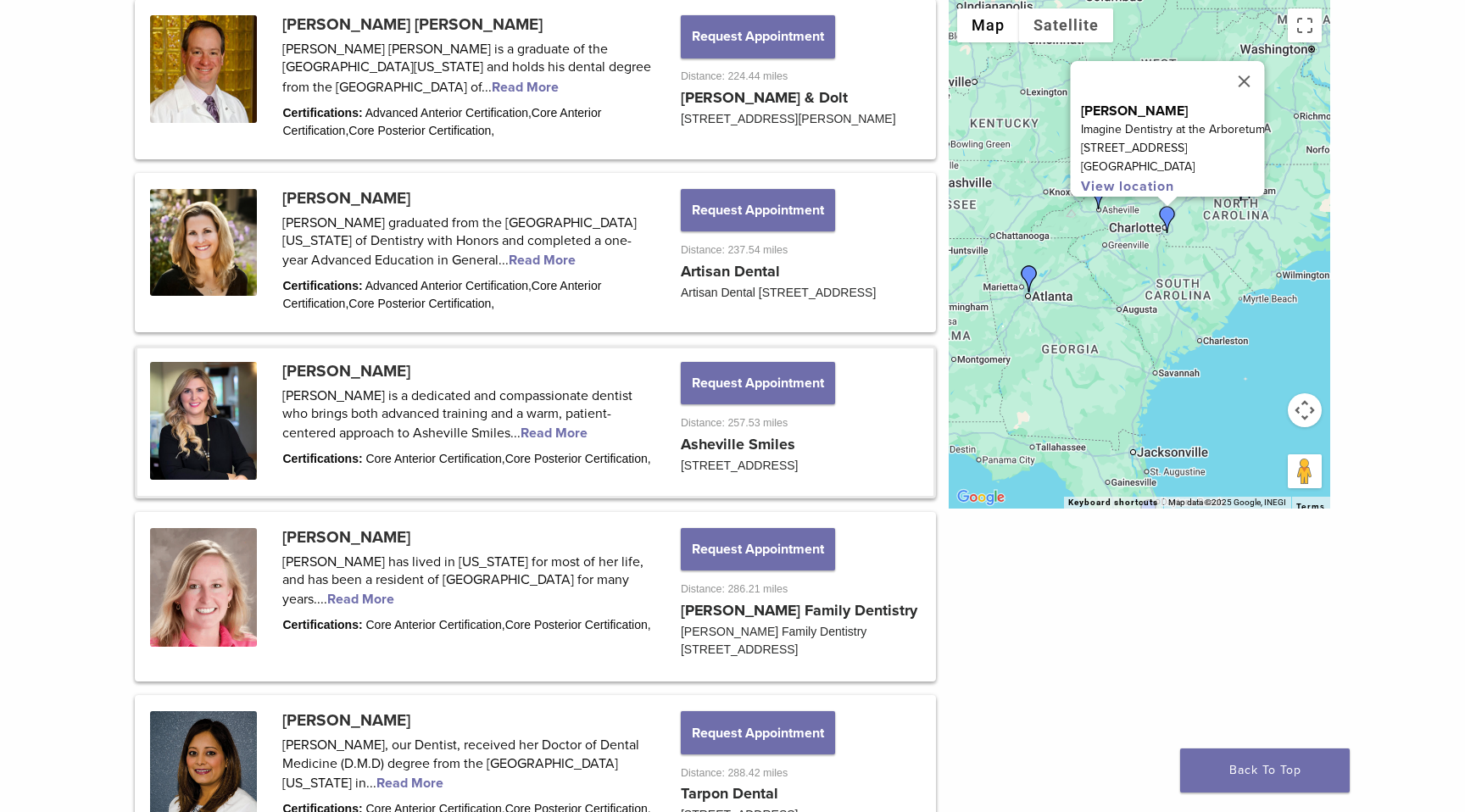
click at [223, 450] on link at bounding box center [535, 422] width 796 height 147
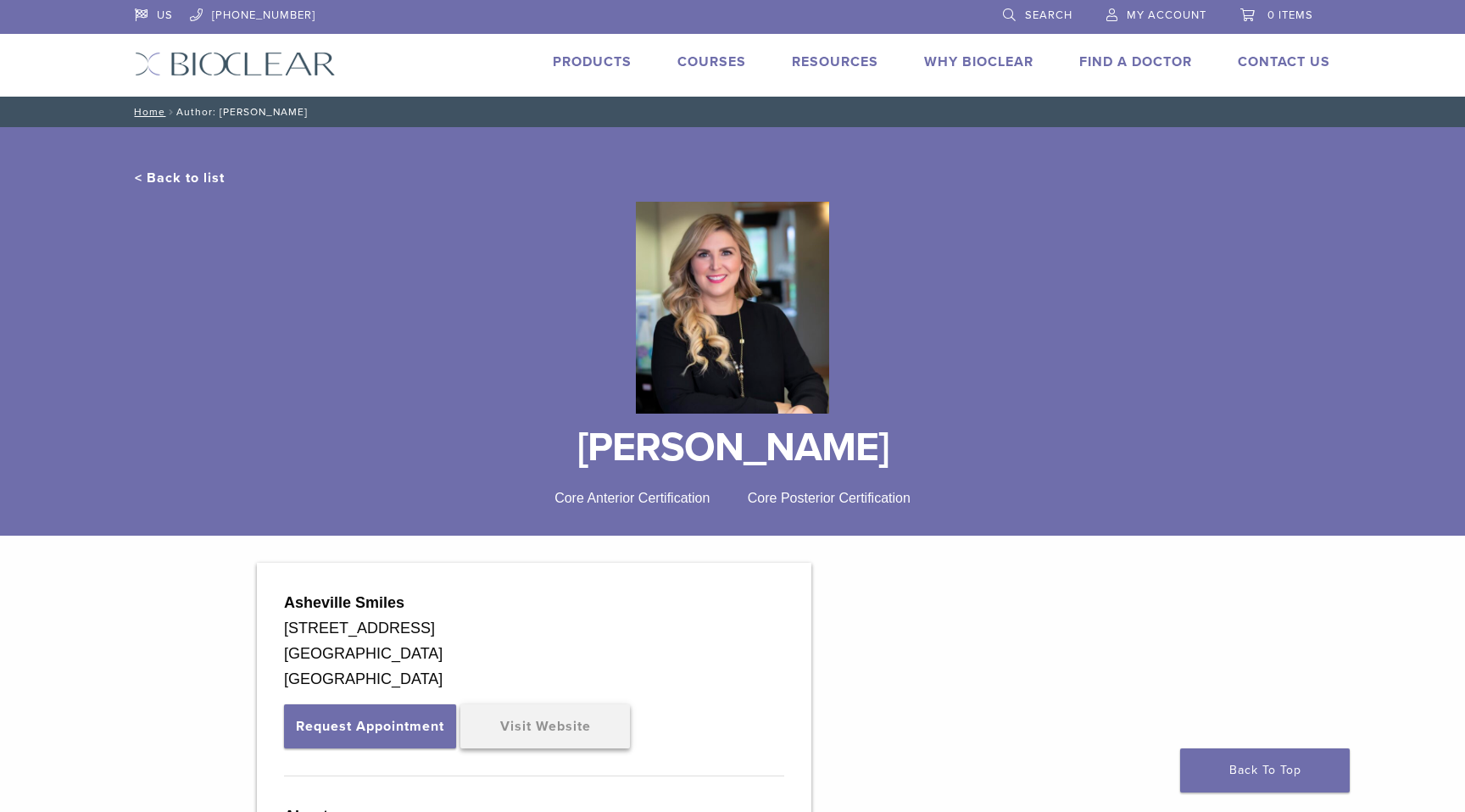
click at [600, 725] on link "Visit Website" at bounding box center [544, 727] width 170 height 44
